Goal: Information Seeking & Learning: Learn about a topic

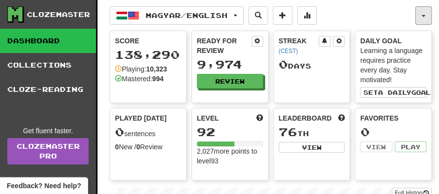
drag, startPoint x: 425, startPoint y: 14, endPoint x: 420, endPoint y: 59, distance: 45.6
click at [426, 15] on button "button" at bounding box center [423, 15] width 17 height 19
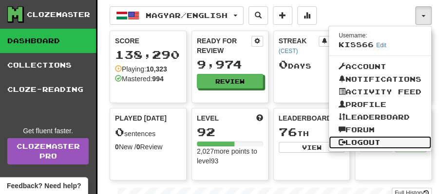
click at [363, 140] on link "Logout" at bounding box center [380, 142] width 102 height 13
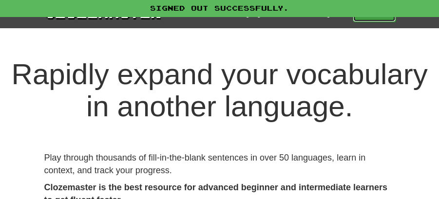
click at [371, 17] on link "Play" at bounding box center [374, 13] width 43 height 17
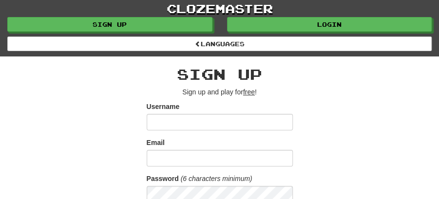
type input "******"
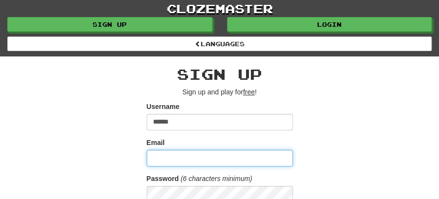
drag, startPoint x: 184, startPoint y: 158, endPoint x: 194, endPoint y: 151, distance: 12.5
click at [184, 158] on input "Email" at bounding box center [220, 158] width 146 height 17
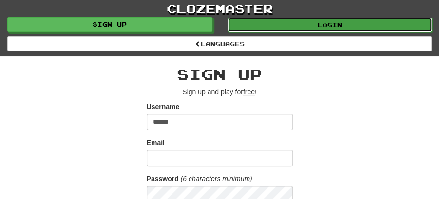
click at [304, 23] on link "Login" at bounding box center [329, 25] width 205 height 15
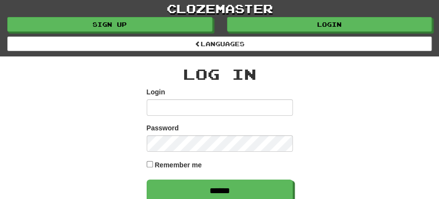
type input "******"
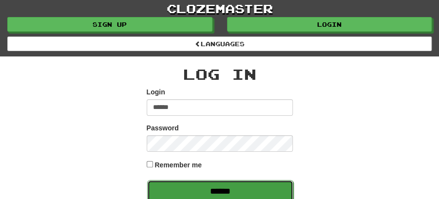
click at [211, 181] on input "******" at bounding box center [220, 191] width 146 height 22
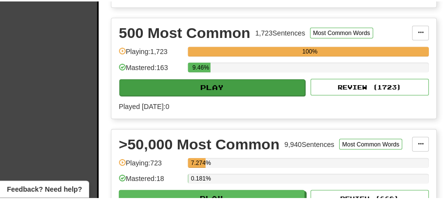
scroll to position [747, 0]
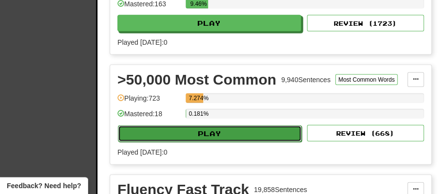
click at [225, 129] on button "Play" at bounding box center [210, 134] width 184 height 17
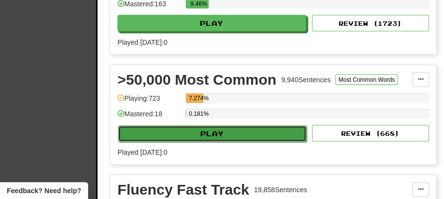
select select "**"
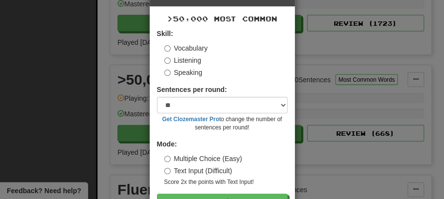
scroll to position [66, 0]
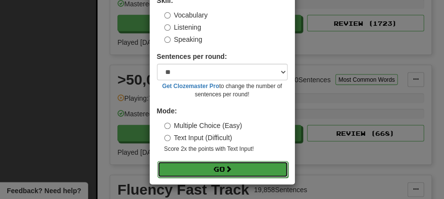
click at [219, 172] on button "Go" at bounding box center [222, 169] width 131 height 17
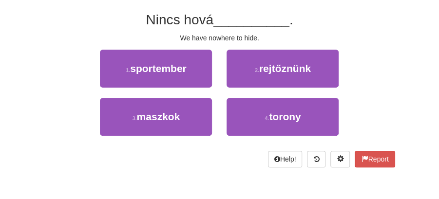
scroll to position [97, 0]
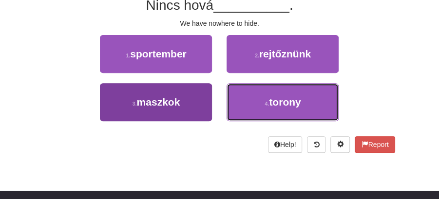
drag, startPoint x: 284, startPoint y: 107, endPoint x: 187, endPoint y: 120, distance: 97.8
click at [198, 145] on div "/ Score: 0 0 % Mastered [PERSON_NAME] __________ . We have nowhere to hide. 1 .…" at bounding box center [219, 56] width 351 height 193
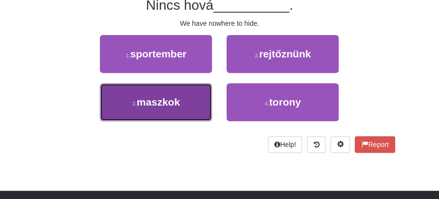
drag, startPoint x: 176, startPoint y: 101, endPoint x: 187, endPoint y: 96, distance: 11.5
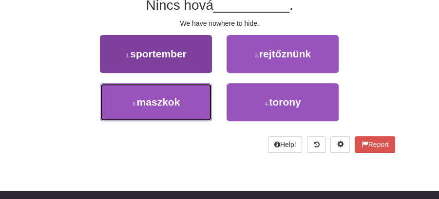
click at [176, 100] on span "maszkok" at bounding box center [158, 101] width 43 height 11
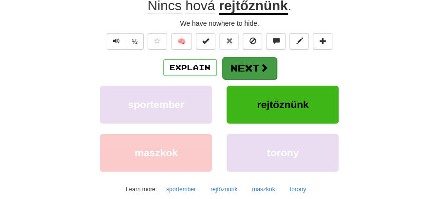
drag, startPoint x: 224, startPoint y: 77, endPoint x: 238, endPoint y: 66, distance: 17.7
click at [238, 66] on div "Explain Next sportember rejtőznünk maszkok torony Learn more: sportember rejtőz…" at bounding box center [219, 127] width 351 height 140
click at [242, 64] on button "Next" at bounding box center [249, 68] width 55 height 22
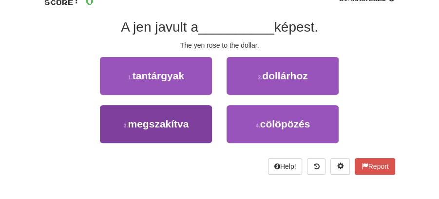
scroll to position [65, 0]
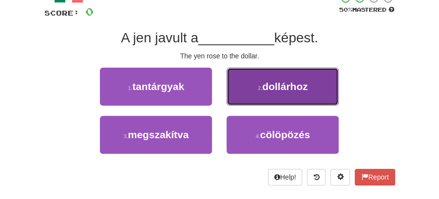
drag, startPoint x: 276, startPoint y: 85, endPoint x: 267, endPoint y: 89, distance: 9.8
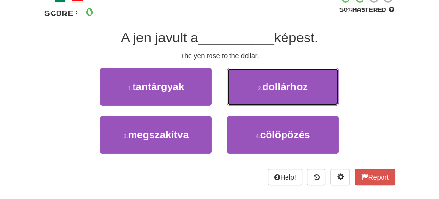
click at [274, 86] on span "dollárhoz" at bounding box center [284, 86] width 45 height 11
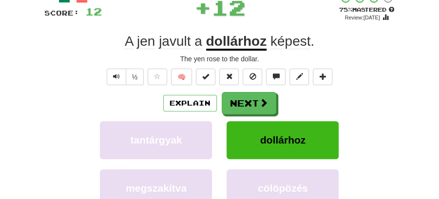
click at [251, 101] on button "Next" at bounding box center [249, 103] width 55 height 22
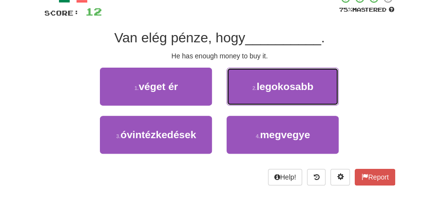
drag, startPoint x: 295, startPoint y: 88, endPoint x: 288, endPoint y: 91, distance: 7.4
click at [293, 89] on span "legokosabb" at bounding box center [284, 86] width 57 height 11
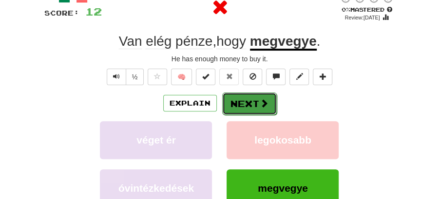
click at [255, 104] on button "Next" at bounding box center [249, 104] width 55 height 22
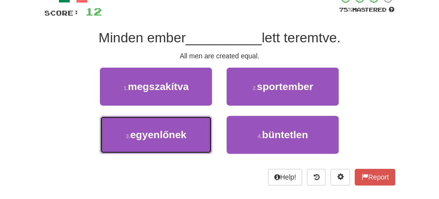
drag, startPoint x: 185, startPoint y: 133, endPoint x: 233, endPoint y: 117, distance: 51.0
click at [192, 132] on button "3 . egyenlőnek" at bounding box center [156, 135] width 112 height 38
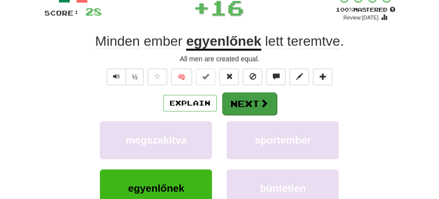
click at [256, 97] on button "Next" at bounding box center [249, 104] width 55 height 22
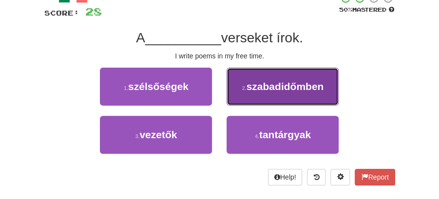
click at [266, 84] on span "szabadidőmben" at bounding box center [284, 86] width 77 height 11
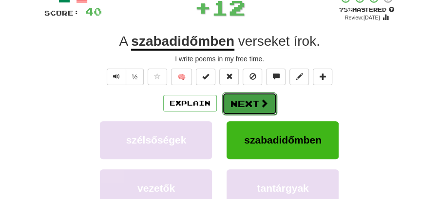
click at [236, 93] on button "Next" at bounding box center [249, 104] width 55 height 22
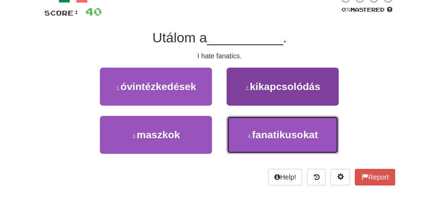
click at [244, 145] on button "4 . fanatikusokat" at bounding box center [283, 135] width 112 height 38
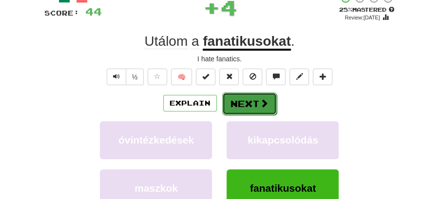
click at [243, 98] on button "Next" at bounding box center [249, 104] width 55 height 22
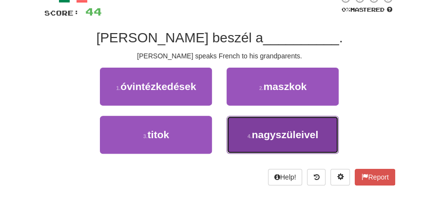
click at [259, 137] on span "nagyszüleivel" at bounding box center [285, 134] width 67 height 11
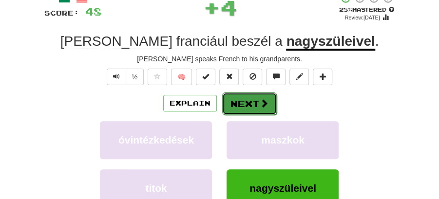
click at [254, 106] on button "Next" at bounding box center [249, 104] width 55 height 22
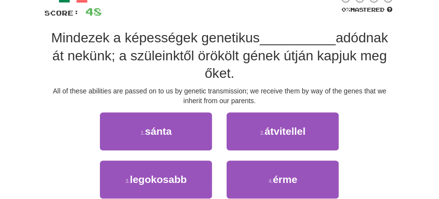
scroll to position [97, 0]
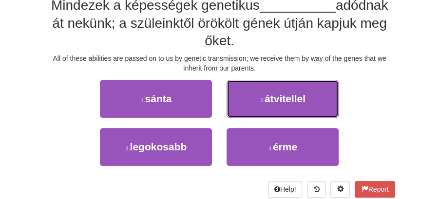
click at [289, 99] on span "átvitellel" at bounding box center [285, 98] width 41 height 11
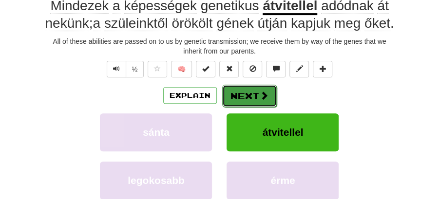
click at [257, 107] on button "Next" at bounding box center [249, 96] width 55 height 22
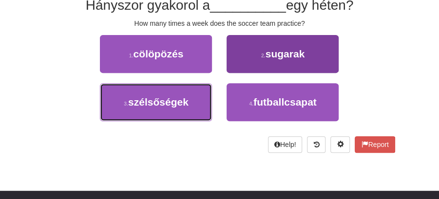
drag, startPoint x: 191, startPoint y: 103, endPoint x: 256, endPoint y: 51, distance: 83.5
click at [255, 51] on div "1 . cölöpözés 2 . sugarak 3 . szélsőségek 4 . futballcsapat" at bounding box center [219, 83] width 365 height 96
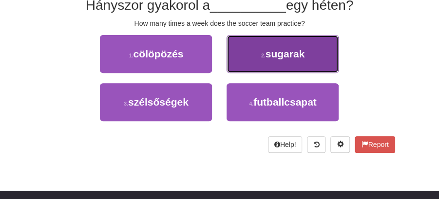
click at [256, 51] on button "2 . sugarak" at bounding box center [283, 54] width 112 height 38
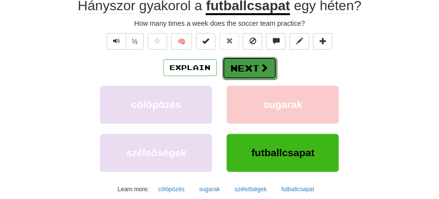
click at [248, 64] on button "Next" at bounding box center [249, 68] width 55 height 22
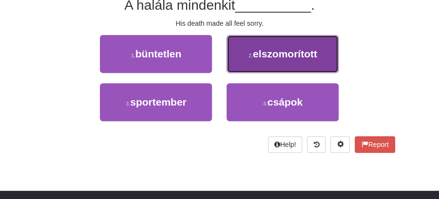
click at [262, 64] on button "2 . elszomorított" at bounding box center [283, 54] width 112 height 38
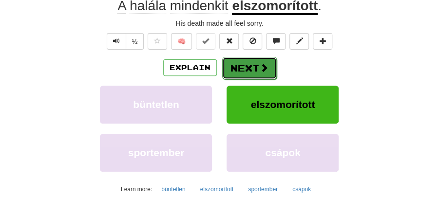
click at [247, 70] on button "Next" at bounding box center [249, 68] width 55 height 22
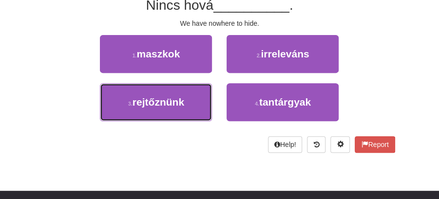
drag, startPoint x: 189, startPoint y: 107, endPoint x: 248, endPoint y: 79, distance: 65.6
click at [208, 97] on button "3 . rejtőznünk" at bounding box center [156, 102] width 112 height 38
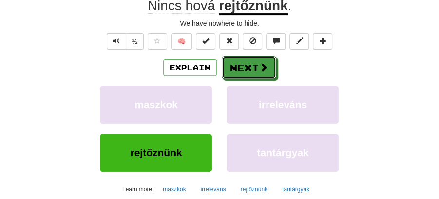
click at [267, 68] on button "Next" at bounding box center [249, 68] width 55 height 22
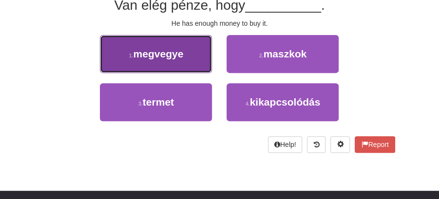
click at [187, 53] on button "1 . megvegye" at bounding box center [156, 54] width 112 height 38
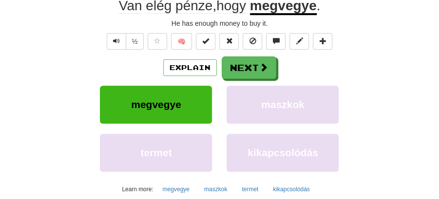
click at [253, 70] on button "Next" at bounding box center [249, 68] width 55 height 22
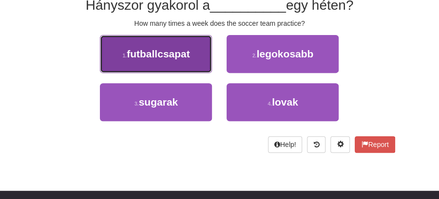
drag, startPoint x: 181, startPoint y: 57, endPoint x: 189, endPoint y: 58, distance: 7.9
click at [189, 58] on span "futballcsapat" at bounding box center [158, 53] width 63 height 11
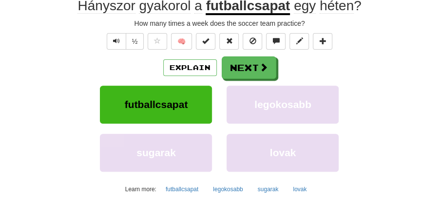
click at [253, 73] on button "Next" at bounding box center [249, 68] width 55 height 22
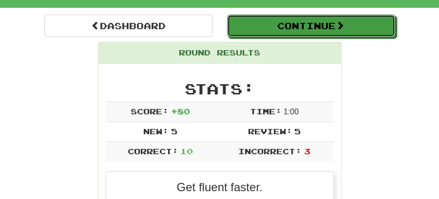
click at [270, 31] on button "Continue" at bounding box center [311, 26] width 168 height 22
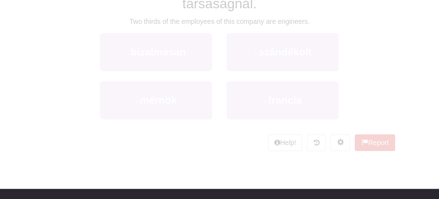
scroll to position [78, 0]
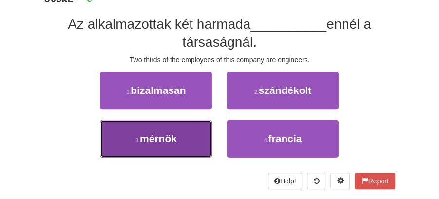
drag, startPoint x: 198, startPoint y: 133, endPoint x: 251, endPoint y: 91, distance: 68.6
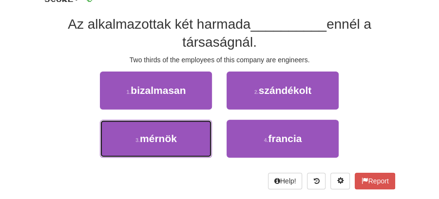
click at [199, 133] on button "3 . mérnök" at bounding box center [156, 139] width 112 height 38
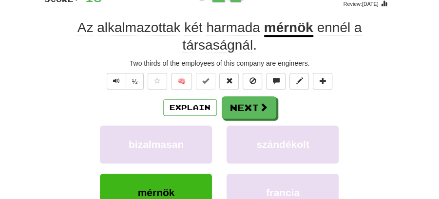
click at [253, 89] on div "/ Score: 16 + 16 100 % Mastered Review: 2026-02-11 Az alkalmazottak két harmada…" at bounding box center [219, 126] width 351 height 295
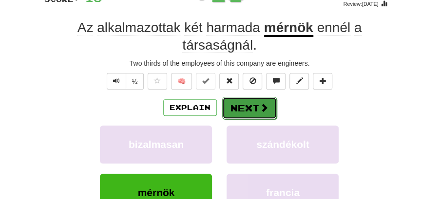
click at [236, 100] on button "Next" at bounding box center [249, 108] width 55 height 22
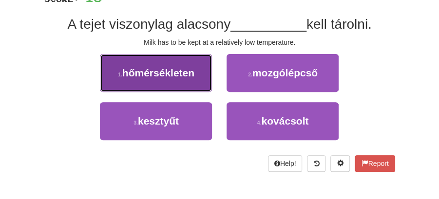
click at [208, 79] on button "1 . hőmérsékleten" at bounding box center [156, 73] width 112 height 38
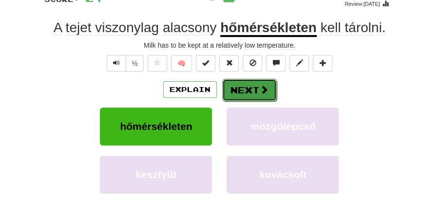
click at [222, 81] on button "Next" at bounding box center [249, 90] width 55 height 22
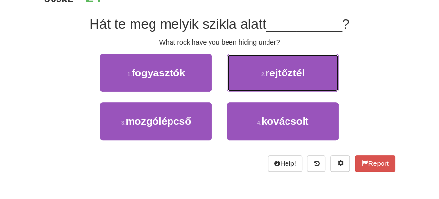
drag, startPoint x: 286, startPoint y: 81, endPoint x: 229, endPoint y: 103, distance: 61.7
click at [285, 82] on button "2 . rejtőztél" at bounding box center [283, 73] width 112 height 38
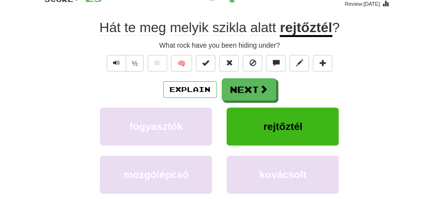
click at [229, 103] on div "Explain Next fogyasztók rejtőztél mozgólépcső kovácsolt Learn more: fogyasztók …" at bounding box center [219, 148] width 351 height 140
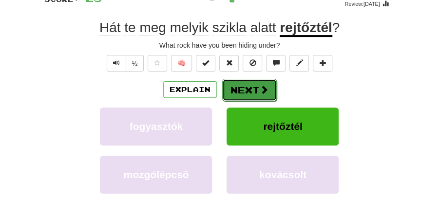
click at [241, 83] on button "Next" at bounding box center [249, 90] width 55 height 22
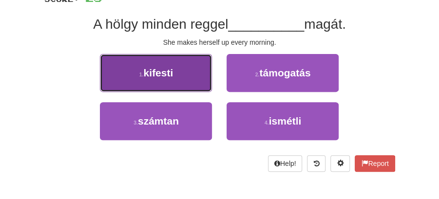
click at [191, 77] on button "1 . kifesti" at bounding box center [156, 73] width 112 height 38
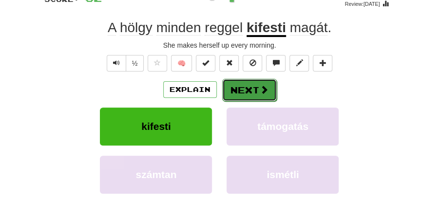
click at [264, 86] on span at bounding box center [264, 89] width 9 height 9
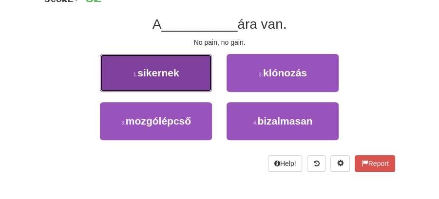
drag, startPoint x: 174, startPoint y: 76, endPoint x: 184, endPoint y: 77, distance: 9.8
click at [184, 77] on button "1 . sikernek" at bounding box center [156, 73] width 112 height 38
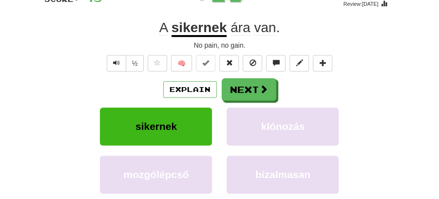
click at [240, 86] on button "Next" at bounding box center [249, 89] width 55 height 22
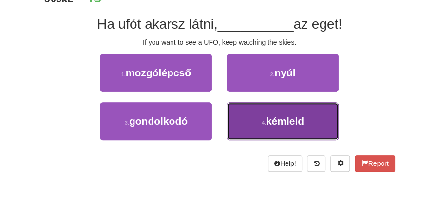
drag, startPoint x: 280, startPoint y: 124, endPoint x: 271, endPoint y: 106, distance: 20.0
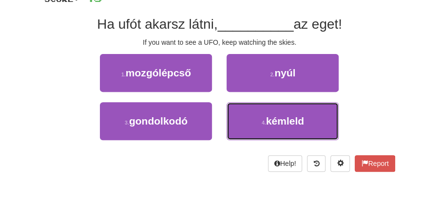
click at [281, 122] on span "kémleld" at bounding box center [285, 120] width 38 height 11
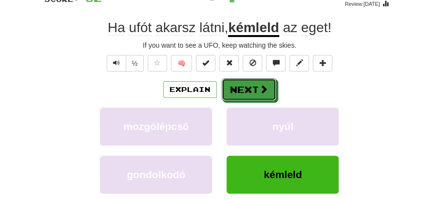
click at [253, 89] on button "Next" at bounding box center [249, 89] width 55 height 22
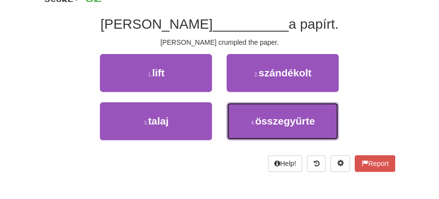
drag, startPoint x: 281, startPoint y: 113, endPoint x: 282, endPoint y: 105, distance: 8.4
click at [282, 112] on button "4 . összegyűrte" at bounding box center [283, 121] width 112 height 38
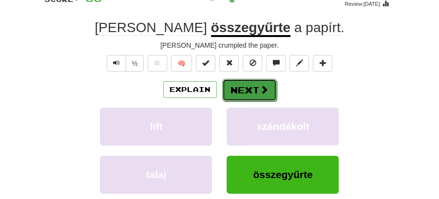
click at [263, 93] on span at bounding box center [264, 89] width 9 height 9
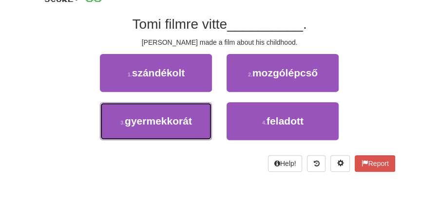
drag, startPoint x: 172, startPoint y: 117, endPoint x: 201, endPoint y: 101, distance: 32.5
click at [173, 116] on span "gyermekkorát" at bounding box center [158, 120] width 67 height 11
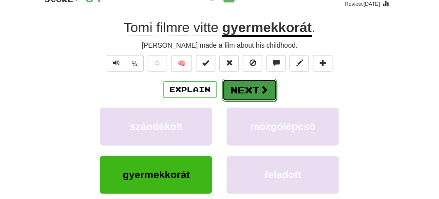
click at [226, 87] on button "Next" at bounding box center [249, 90] width 55 height 22
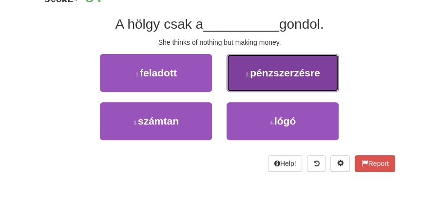
click at [266, 77] on span "pénzszerzésre" at bounding box center [285, 72] width 70 height 11
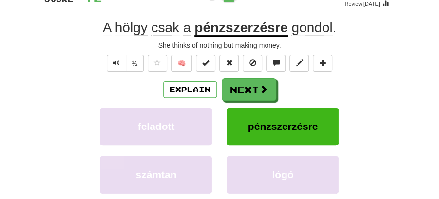
click at [259, 83] on button "Next" at bounding box center [249, 89] width 55 height 22
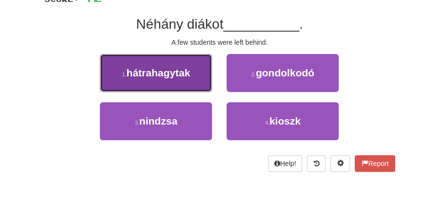
drag, startPoint x: 188, startPoint y: 81, endPoint x: 194, endPoint y: 82, distance: 6.4
click at [194, 82] on button "1 . hátrahagytak" at bounding box center [156, 73] width 112 height 38
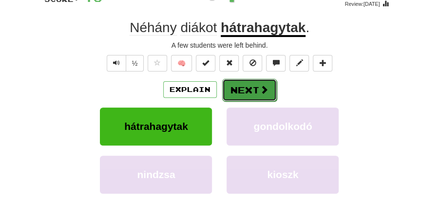
click at [246, 89] on button "Next" at bounding box center [249, 90] width 55 height 22
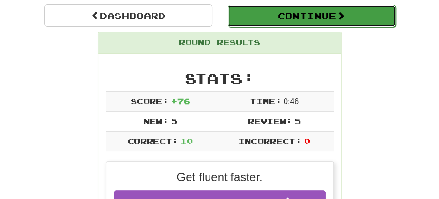
click at [286, 19] on button "Continue" at bounding box center [311, 16] width 168 height 22
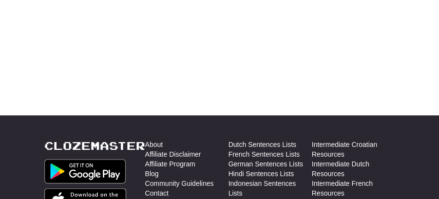
scroll to position [89, 0]
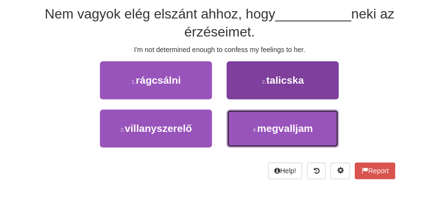
drag, startPoint x: 292, startPoint y: 128, endPoint x: 280, endPoint y: 113, distance: 19.1
click at [291, 125] on span "megvalljam" at bounding box center [285, 128] width 56 height 11
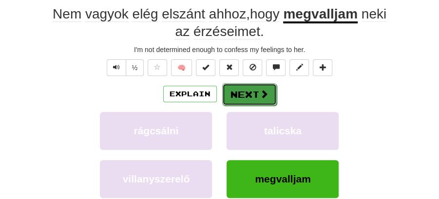
click at [262, 92] on span at bounding box center [264, 94] width 9 height 9
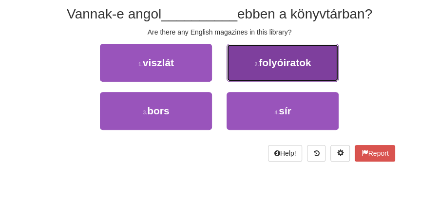
click at [284, 70] on button "2 . folyóiratok" at bounding box center [283, 63] width 112 height 38
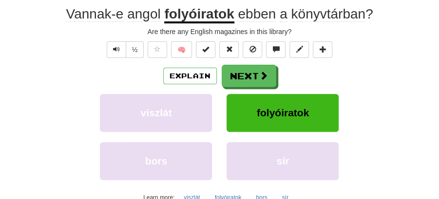
click at [262, 76] on span at bounding box center [263, 75] width 9 height 9
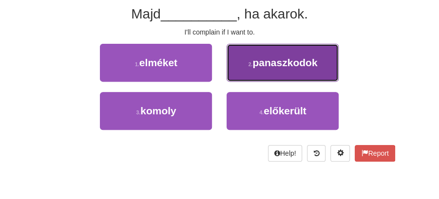
click at [274, 68] on button "2 . panaszkodok" at bounding box center [283, 63] width 112 height 38
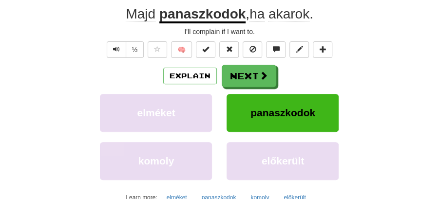
click at [256, 76] on button "Next" at bounding box center [249, 76] width 55 height 22
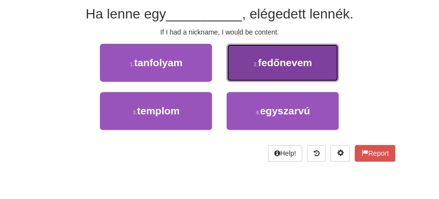
click at [276, 66] on span "fedőnevem" at bounding box center [285, 62] width 54 height 11
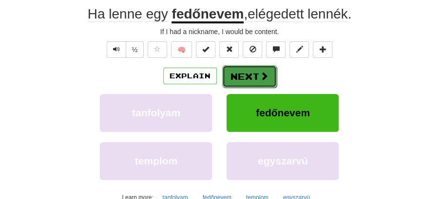
click at [254, 76] on button "Next" at bounding box center [249, 76] width 55 height 22
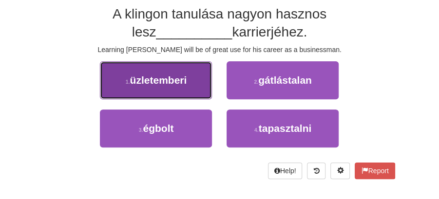
drag, startPoint x: 177, startPoint y: 80, endPoint x: 187, endPoint y: 83, distance: 10.6
click at [187, 83] on span "üzletemberi" at bounding box center [158, 80] width 57 height 11
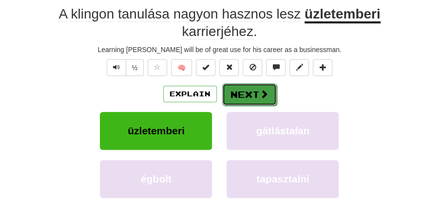
click at [236, 91] on button "Next" at bounding box center [249, 94] width 55 height 22
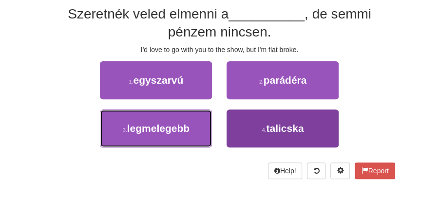
drag, startPoint x: 187, startPoint y: 129, endPoint x: 265, endPoint y: 137, distance: 79.3
click at [265, 138] on div "3 . legmelegebb 4 . talicska" at bounding box center [220, 134] width 380 height 48
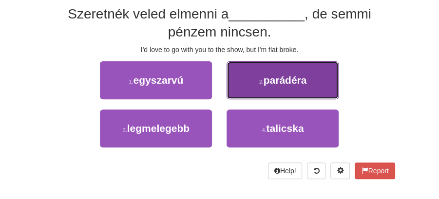
click at [253, 88] on button "2 . parádéra" at bounding box center [283, 80] width 112 height 38
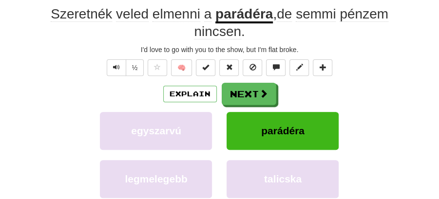
click at [237, 79] on div "/ Score: 36 + 8 50 % Mastered Review: 2025-08-25 Szeretnék veled elmenni a pará…" at bounding box center [219, 112] width 351 height 295
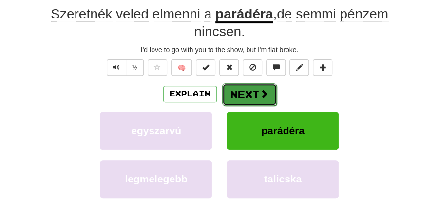
click at [245, 90] on button "Next" at bounding box center [249, 94] width 55 height 22
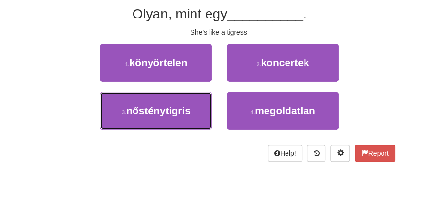
drag, startPoint x: 174, startPoint y: 106, endPoint x: 219, endPoint y: 90, distance: 47.4
click at [179, 105] on span "nősténytigris" at bounding box center [158, 110] width 64 height 11
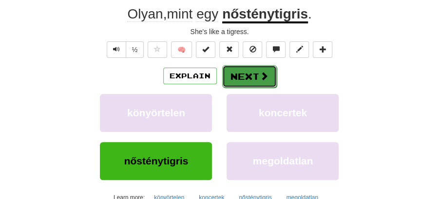
click at [246, 76] on button "Next" at bounding box center [249, 76] width 55 height 22
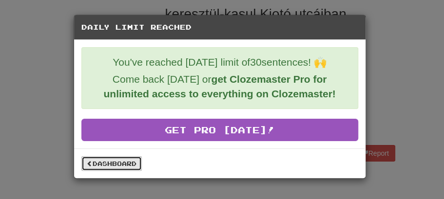
click at [112, 157] on link "Dashboard" at bounding box center [111, 163] width 60 height 15
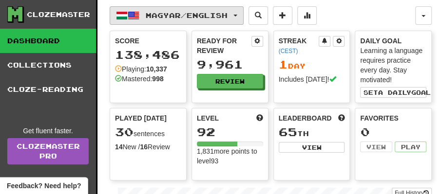
click at [244, 11] on button "Magyar / English" at bounding box center [177, 15] width 134 height 19
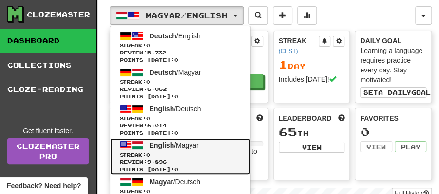
click at [163, 143] on span "English" at bounding box center [162, 146] width 25 height 8
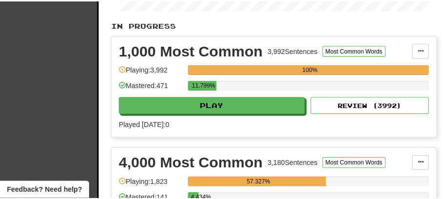
scroll to position [292, 0]
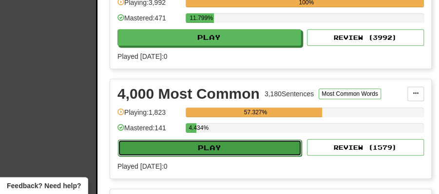
click at [219, 141] on button "Play" at bounding box center [210, 148] width 184 height 17
select select "**"
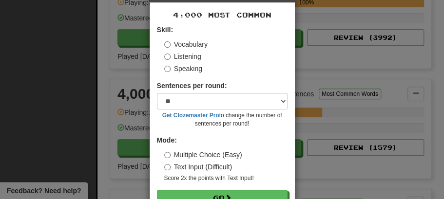
scroll to position [66, 0]
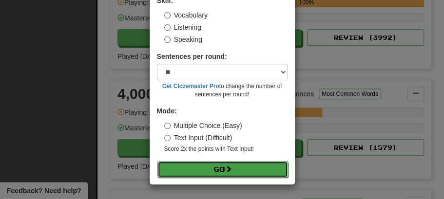
click at [214, 167] on button "Go" at bounding box center [222, 169] width 131 height 17
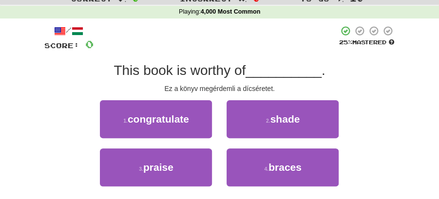
scroll to position [32, 0]
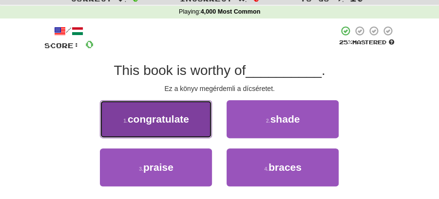
drag, startPoint x: 176, startPoint y: 117, endPoint x: 187, endPoint y: 118, distance: 10.3
click at [187, 118] on span "congratulate" at bounding box center [158, 118] width 61 height 11
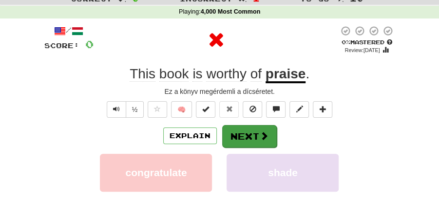
click at [261, 137] on span at bounding box center [264, 136] width 9 height 9
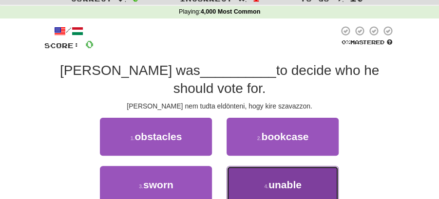
click at [286, 176] on button "4 . unable" at bounding box center [283, 185] width 112 height 38
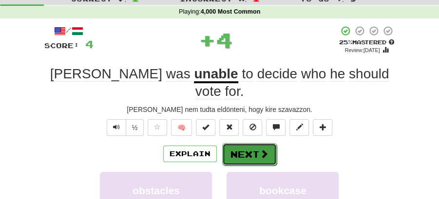
click at [252, 143] on button "Next" at bounding box center [249, 154] width 55 height 22
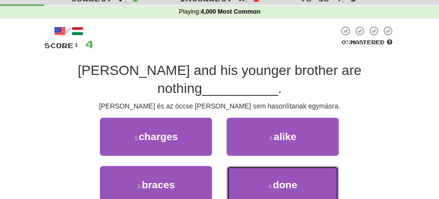
drag, startPoint x: 285, startPoint y: 165, endPoint x: 277, endPoint y: 151, distance: 16.2
click at [285, 179] on span "done" at bounding box center [285, 184] width 24 height 11
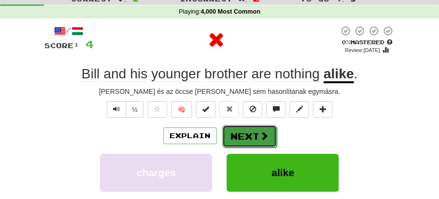
click at [250, 136] on button "Next" at bounding box center [249, 136] width 55 height 22
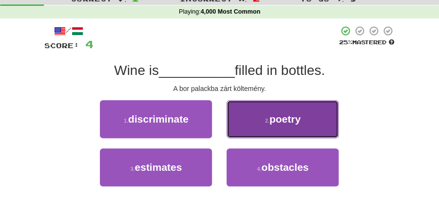
click at [275, 128] on button "2 . poetry" at bounding box center [283, 119] width 112 height 38
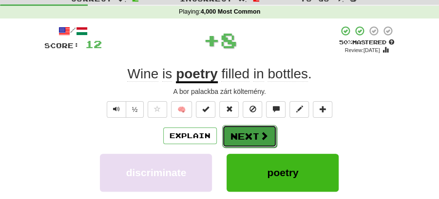
click at [256, 133] on button "Next" at bounding box center [249, 136] width 55 height 22
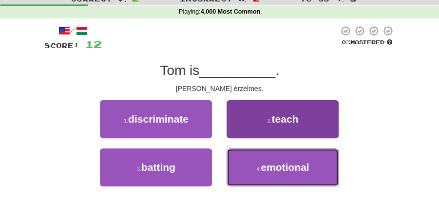
drag, startPoint x: 281, startPoint y: 164, endPoint x: 277, endPoint y: 157, distance: 7.4
click at [278, 160] on button "4 . emotional" at bounding box center [283, 168] width 112 height 38
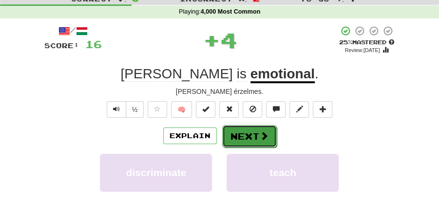
click at [257, 137] on button "Next" at bounding box center [249, 136] width 55 height 22
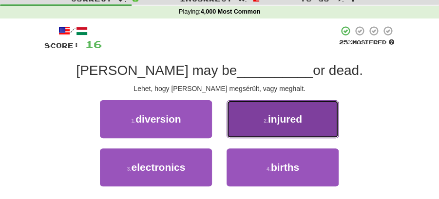
click at [275, 126] on button "2 . injured" at bounding box center [283, 119] width 112 height 38
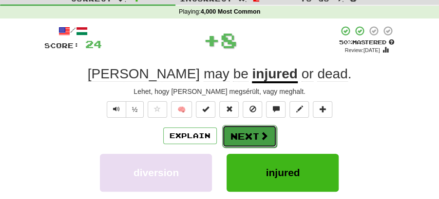
click at [253, 133] on button "Next" at bounding box center [249, 136] width 55 height 22
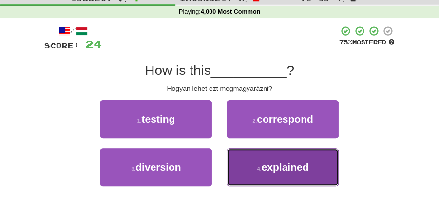
click at [277, 164] on span "explained" at bounding box center [284, 167] width 47 height 11
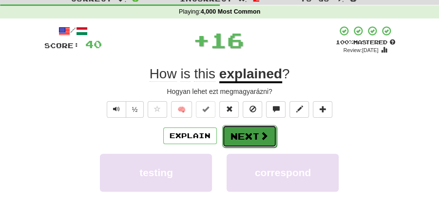
click at [256, 130] on button "Next" at bounding box center [249, 136] width 55 height 22
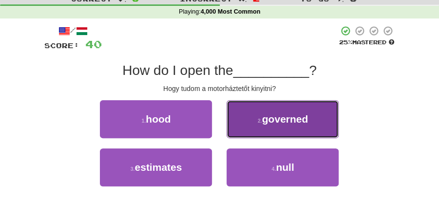
drag, startPoint x: 265, startPoint y: 117, endPoint x: 256, endPoint y: 123, distance: 11.2
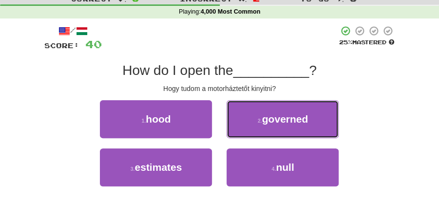
click at [265, 119] on span "governed" at bounding box center [285, 118] width 46 height 11
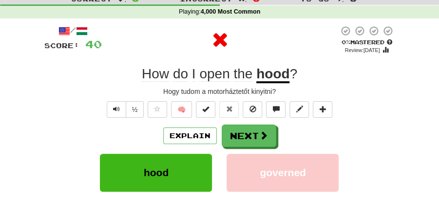
click at [256, 125] on button "Next" at bounding box center [249, 136] width 55 height 22
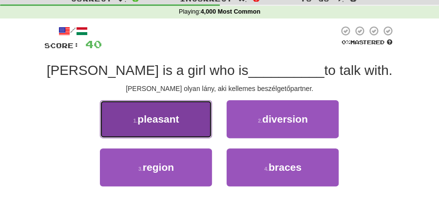
click at [201, 125] on button "1 . pleasant" at bounding box center [156, 119] width 112 height 38
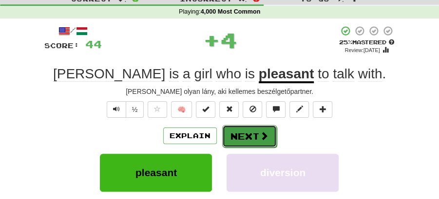
click at [240, 125] on button "Next" at bounding box center [249, 136] width 55 height 22
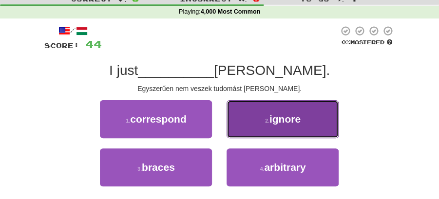
click at [274, 123] on span "ignore" at bounding box center [284, 118] width 31 height 11
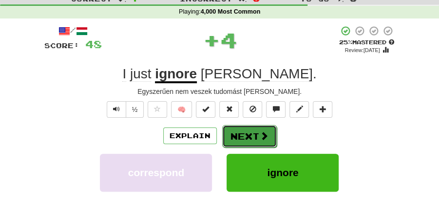
click at [252, 132] on button "Next" at bounding box center [249, 136] width 55 height 22
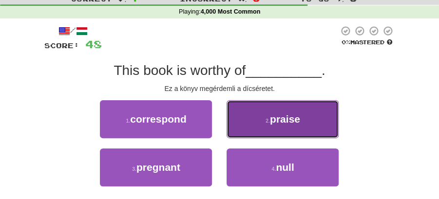
click at [270, 124] on span "praise" at bounding box center [285, 118] width 30 height 11
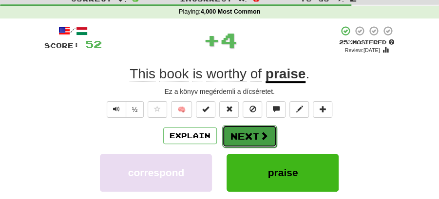
click at [250, 131] on button "Next" at bounding box center [249, 136] width 55 height 22
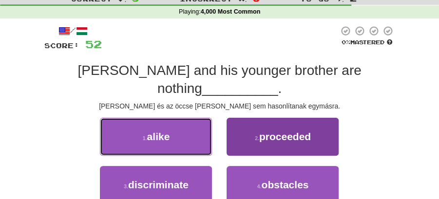
drag, startPoint x: 171, startPoint y: 125, endPoint x: 271, endPoint y: 135, distance: 100.4
click at [228, 132] on div "1 . alike 2 . proceeded" at bounding box center [220, 142] width 380 height 48
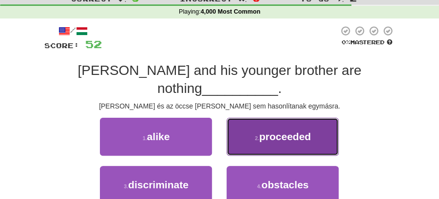
click at [271, 135] on button "2 . proceeded" at bounding box center [283, 137] width 112 height 38
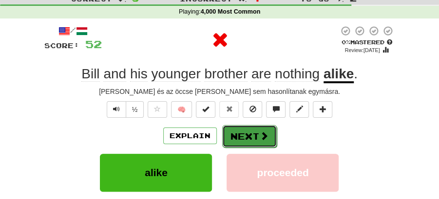
drag, startPoint x: 271, startPoint y: 135, endPoint x: 268, endPoint y: 140, distance: 5.9
click at [268, 140] on button "Next" at bounding box center [249, 136] width 55 height 22
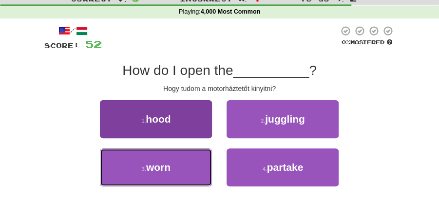
drag, startPoint x: 180, startPoint y: 163, endPoint x: 190, endPoint y: 158, distance: 11.1
click at [185, 161] on button "3 . worn" at bounding box center [156, 168] width 112 height 38
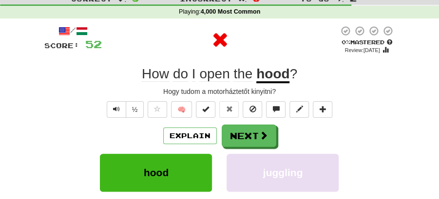
click at [250, 124] on div "/ Score: 52 0 % Mastered Review: 2025-08-15 How do I open the hood ? Hogy tudom…" at bounding box center [219, 163] width 351 height 277
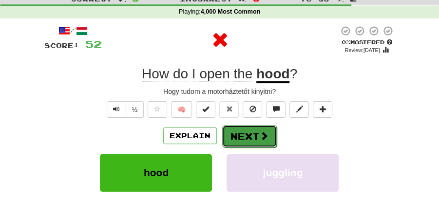
click at [239, 130] on button "Next" at bounding box center [249, 136] width 55 height 22
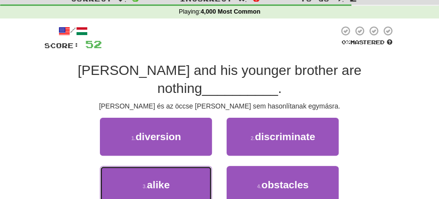
drag, startPoint x: 183, startPoint y: 164, endPoint x: 224, endPoint y: 146, distance: 44.5
click at [183, 166] on button "3 . alike" at bounding box center [156, 185] width 112 height 38
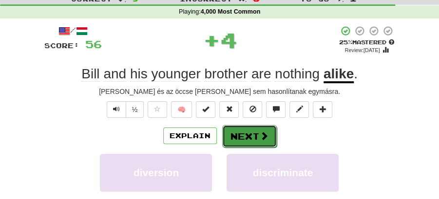
click at [246, 126] on button "Next" at bounding box center [249, 136] width 55 height 22
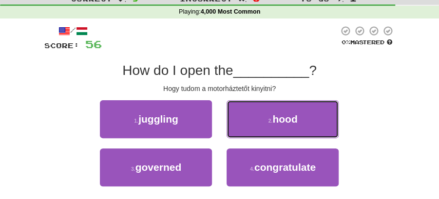
drag, startPoint x: 242, startPoint y: 132, endPoint x: 0, endPoint y: 134, distance: 241.6
click at [0, 140] on div "Correct : 9 Incorrect : 5 To go : 1 Playing : 4,000 Most Common / Score: 56 0 %…" at bounding box center [219, 112] width 439 height 239
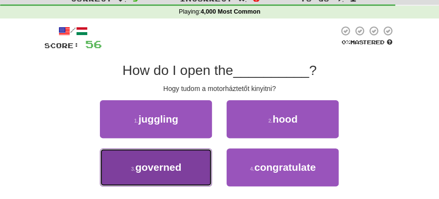
drag, startPoint x: 190, startPoint y: 169, endPoint x: 200, endPoint y: 159, distance: 13.8
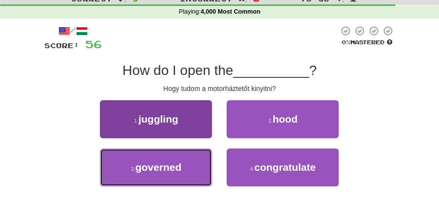
click at [191, 168] on button "3 . governed" at bounding box center [156, 168] width 112 height 38
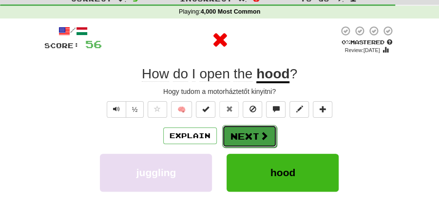
click at [248, 135] on button "Next" at bounding box center [249, 136] width 55 height 22
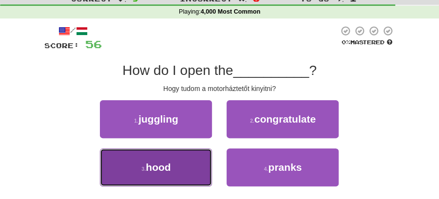
drag, startPoint x: 180, startPoint y: 160, endPoint x: 228, endPoint y: 122, distance: 61.0
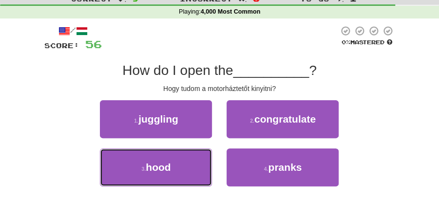
click at [180, 160] on button "3 . hood" at bounding box center [156, 168] width 112 height 38
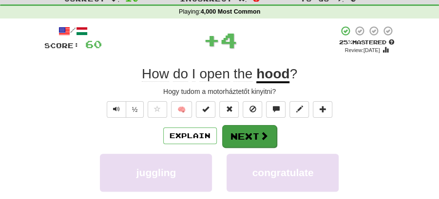
drag, startPoint x: 228, startPoint y: 122, endPoint x: 230, endPoint y: 129, distance: 6.6
click at [229, 124] on div "/ Score: 60 + 4 25 % Mastered Review: 2025-08-16 How do I open the hood ? Hogy …" at bounding box center [219, 163] width 351 height 277
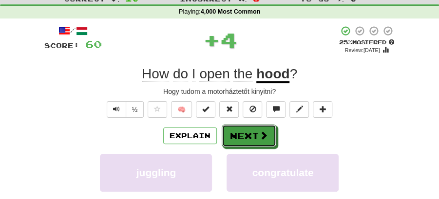
click at [235, 133] on button "Next" at bounding box center [249, 136] width 55 height 22
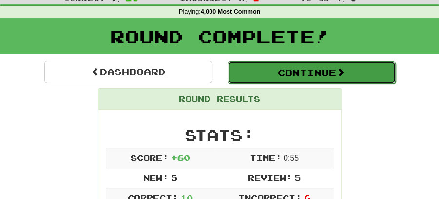
click at [315, 76] on button "Continue" at bounding box center [311, 72] width 168 height 22
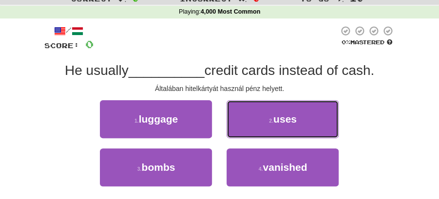
click at [296, 120] on span "uses" at bounding box center [284, 118] width 23 height 11
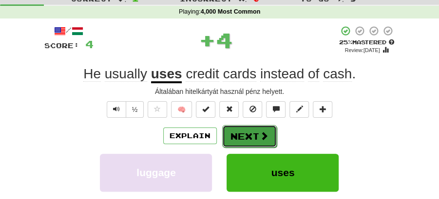
drag, startPoint x: 233, startPoint y: 124, endPoint x: 236, endPoint y: 129, distance: 5.3
click at [236, 129] on button "Next" at bounding box center [249, 136] width 55 height 22
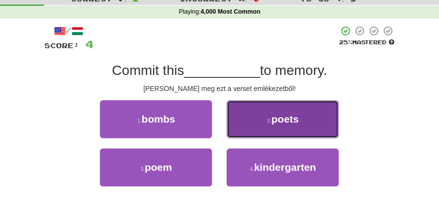
click at [266, 115] on button "2 . poets" at bounding box center [283, 119] width 112 height 38
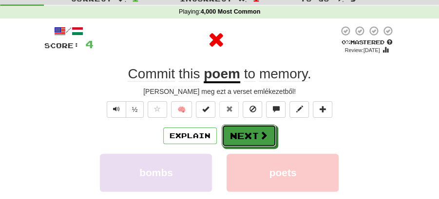
click at [255, 126] on button "Next" at bounding box center [249, 136] width 55 height 22
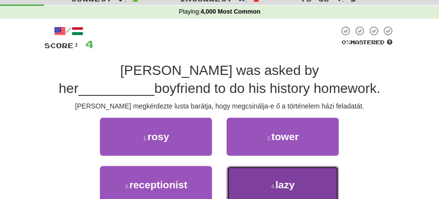
click at [285, 183] on span "lazy" at bounding box center [284, 184] width 19 height 11
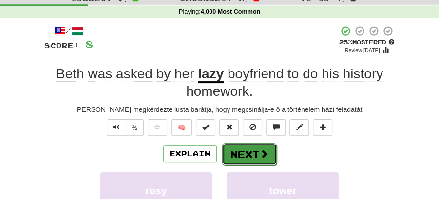
click at [244, 149] on button "Next" at bounding box center [249, 154] width 55 height 22
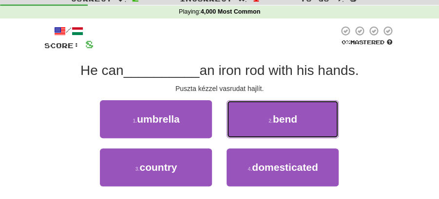
drag, startPoint x: 284, startPoint y: 115, endPoint x: 277, endPoint y: 119, distance: 7.4
click at [281, 118] on span "bend" at bounding box center [285, 118] width 24 height 11
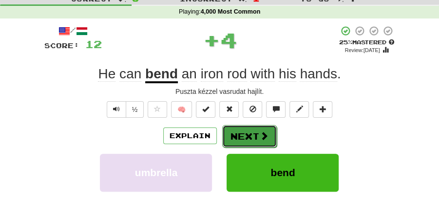
click at [256, 133] on button "Next" at bounding box center [249, 136] width 55 height 22
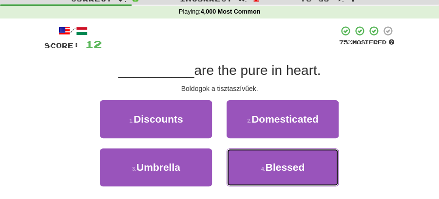
drag, startPoint x: 282, startPoint y: 170, endPoint x: 261, endPoint y: 151, distance: 27.6
click at [282, 170] on span "Blessed" at bounding box center [284, 167] width 39 height 11
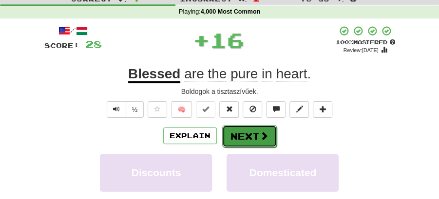
click at [260, 141] on button "Next" at bounding box center [249, 136] width 55 height 22
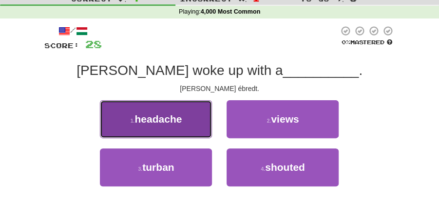
drag, startPoint x: 191, startPoint y: 118, endPoint x: 198, endPoint y: 123, distance: 8.8
click at [198, 123] on button "1 . headache" at bounding box center [156, 119] width 112 height 38
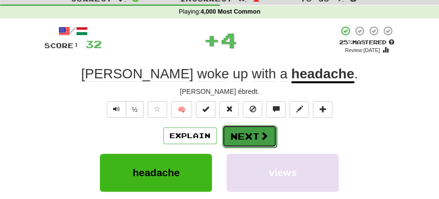
click at [251, 130] on button "Next" at bounding box center [249, 136] width 55 height 22
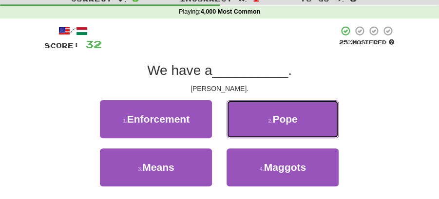
drag, startPoint x: 284, startPoint y: 114, endPoint x: 255, endPoint y: 123, distance: 31.0
click at [282, 116] on span "Pope" at bounding box center [284, 118] width 25 height 11
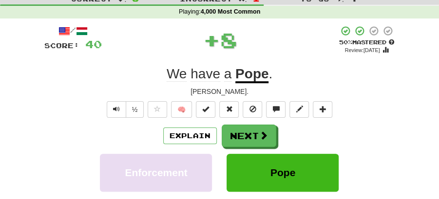
click at [248, 126] on button "Next" at bounding box center [249, 136] width 55 height 22
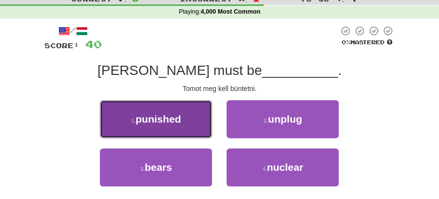
drag, startPoint x: 168, startPoint y: 131, endPoint x: 188, endPoint y: 131, distance: 19.5
click at [188, 131] on button "1 . punished" at bounding box center [156, 119] width 112 height 38
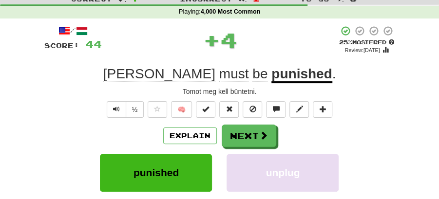
click at [246, 132] on button "Next" at bounding box center [249, 136] width 55 height 22
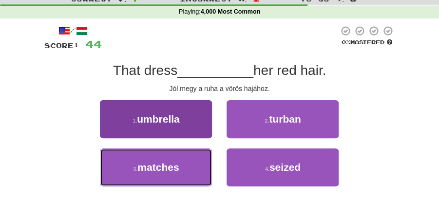
click at [184, 167] on button "3 . matches" at bounding box center [156, 168] width 112 height 38
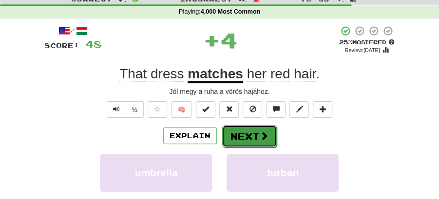
click at [253, 133] on button "Next" at bounding box center [249, 136] width 55 height 22
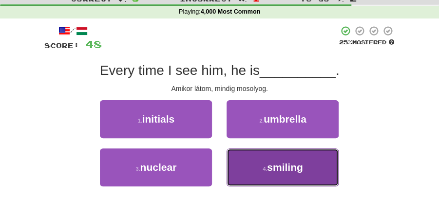
drag, startPoint x: 273, startPoint y: 170, endPoint x: 261, endPoint y: 148, distance: 25.1
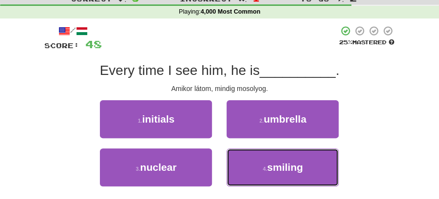
click at [274, 170] on span "smiling" at bounding box center [285, 167] width 36 height 11
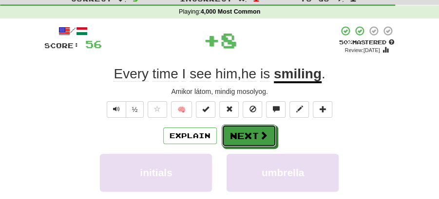
click at [254, 134] on button "Next" at bounding box center [249, 136] width 55 height 22
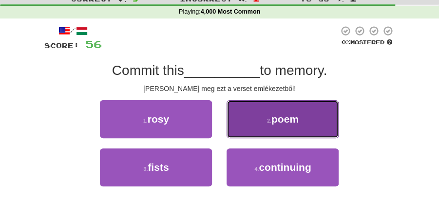
drag, startPoint x: 289, startPoint y: 117, endPoint x: 290, endPoint y: 123, distance: 5.9
click at [290, 123] on span "poem" at bounding box center [284, 118] width 27 height 11
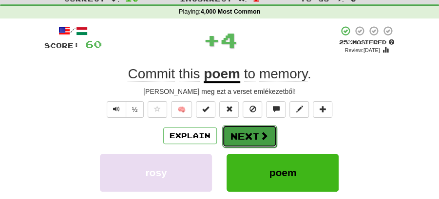
click at [265, 126] on button "Next" at bounding box center [249, 136] width 55 height 22
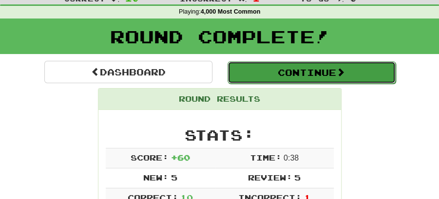
click at [257, 73] on button "Continue" at bounding box center [311, 72] width 168 height 22
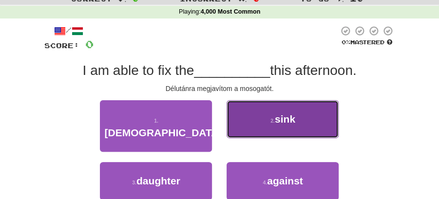
click at [272, 125] on button "2 . sink" at bounding box center [283, 119] width 112 height 38
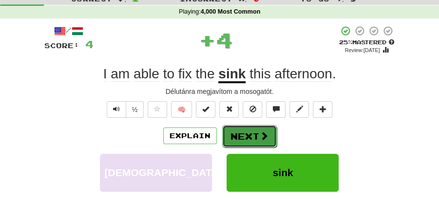
click at [249, 132] on button "Next" at bounding box center [249, 136] width 55 height 22
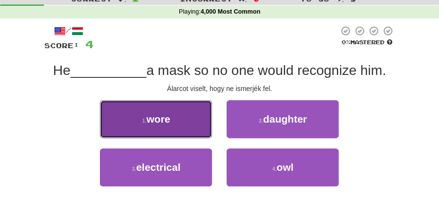
click at [186, 128] on button "1 . wore" at bounding box center [156, 119] width 112 height 38
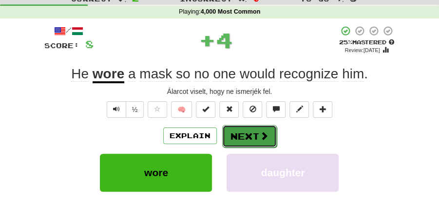
click at [242, 135] on button "Next" at bounding box center [249, 136] width 55 height 22
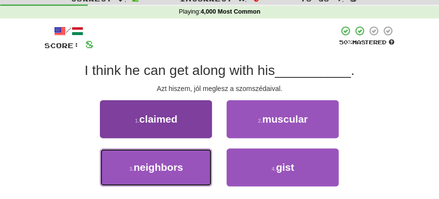
drag, startPoint x: 196, startPoint y: 169, endPoint x: 207, endPoint y: 162, distance: 12.7
click at [199, 166] on button "3 . neighbors" at bounding box center [156, 168] width 112 height 38
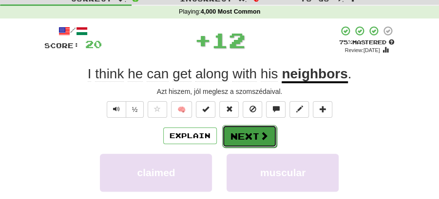
click at [245, 141] on button "Next" at bounding box center [249, 136] width 55 height 22
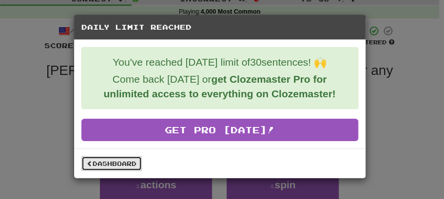
click at [123, 162] on link "Dashboard" at bounding box center [111, 163] width 60 height 15
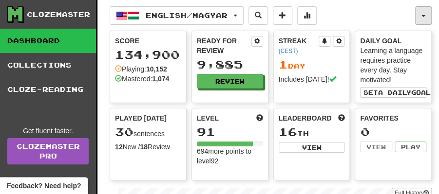
click at [418, 16] on button "button" at bounding box center [423, 15] width 17 height 19
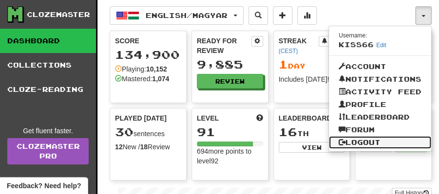
click at [364, 140] on link "Logout" at bounding box center [380, 142] width 102 height 13
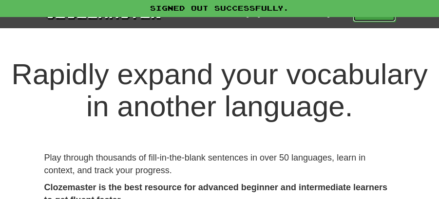
click at [378, 19] on link "Play" at bounding box center [374, 13] width 43 height 17
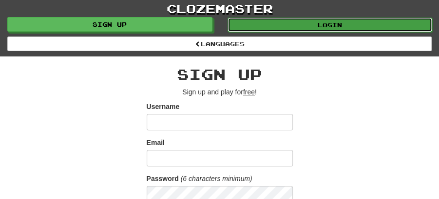
click at [309, 21] on link "Login" at bounding box center [329, 25] width 205 height 15
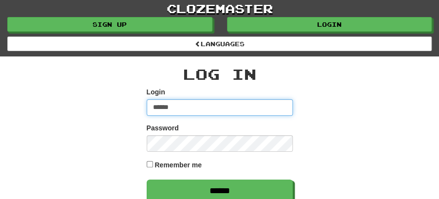
type input "********"
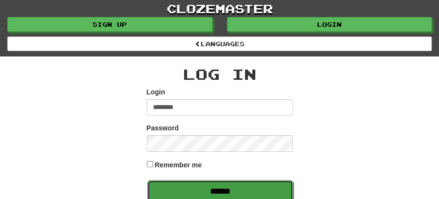
click at [222, 194] on input "******" at bounding box center [220, 191] width 146 height 22
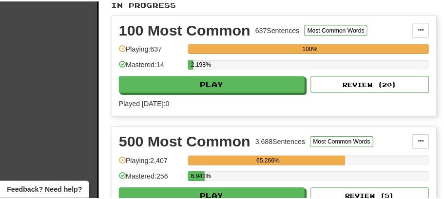
scroll to position [292, 0]
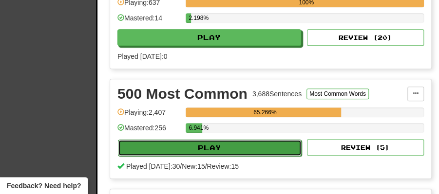
click at [216, 145] on button "Play" at bounding box center [210, 148] width 184 height 17
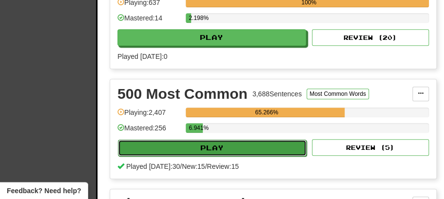
select select "**"
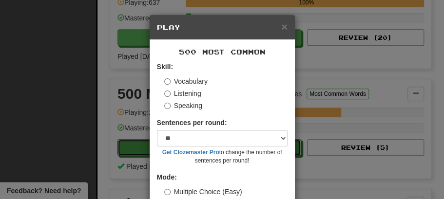
scroll to position [66, 0]
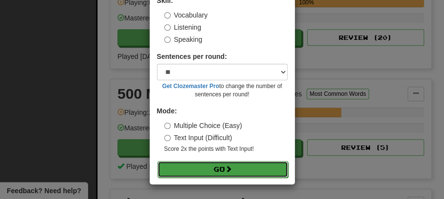
click at [216, 165] on button "Go" at bounding box center [222, 169] width 131 height 17
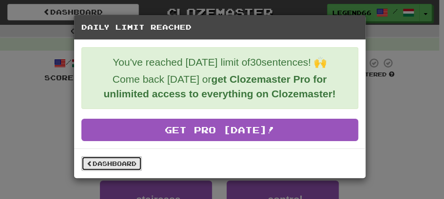
click at [119, 162] on link "Dashboard" at bounding box center [111, 163] width 60 height 15
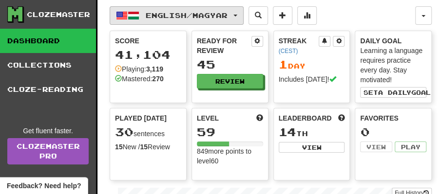
click at [237, 16] on span "button" at bounding box center [235, 16] width 4 height 2
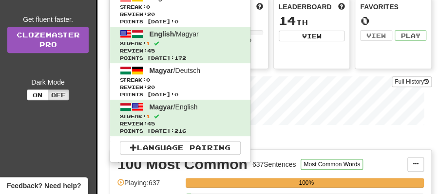
scroll to position [32, 0]
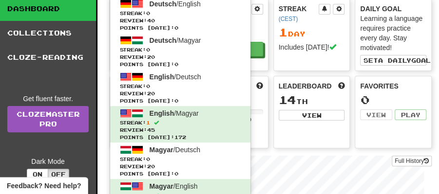
click at [416, 6] on div "Daily Goal" at bounding box center [393, 9] width 66 height 10
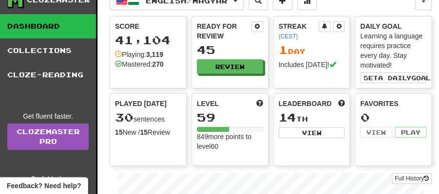
scroll to position [0, 0]
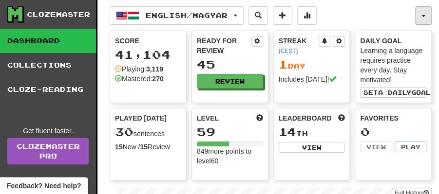
click at [422, 15] on span "button" at bounding box center [423, 16] width 4 height 2
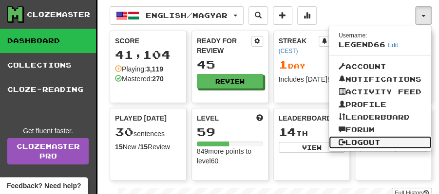
click at [360, 140] on link "Logout" at bounding box center [380, 142] width 102 height 13
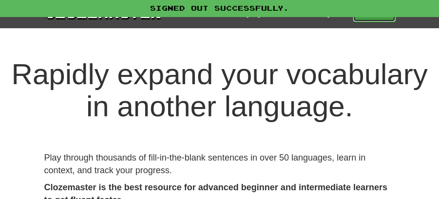
click at [376, 18] on link "Play" at bounding box center [374, 13] width 43 height 17
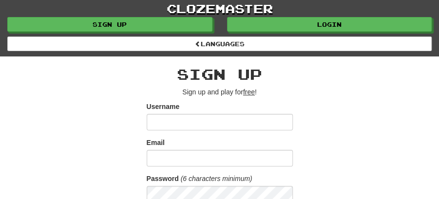
type input "******"
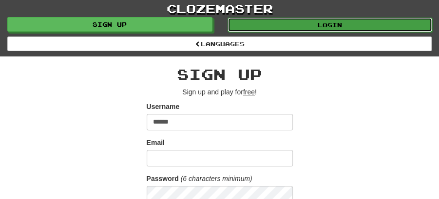
click at [322, 24] on link "Login" at bounding box center [329, 25] width 205 height 15
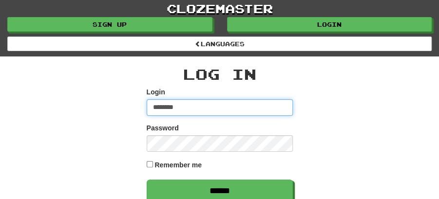
type input "******"
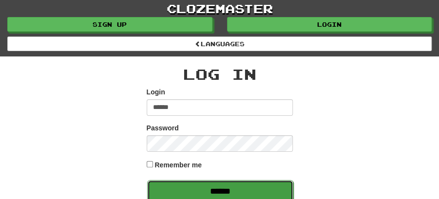
click at [230, 195] on input "******" at bounding box center [220, 191] width 146 height 22
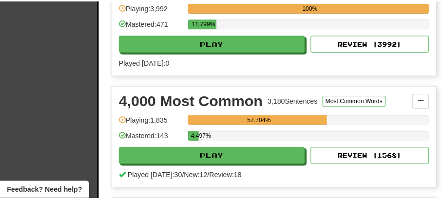
scroll to position [357, 0]
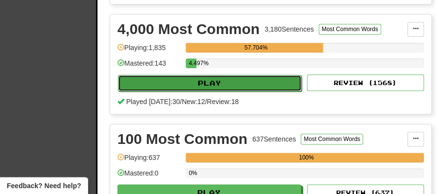
click at [217, 80] on button "Play" at bounding box center [210, 83] width 184 height 17
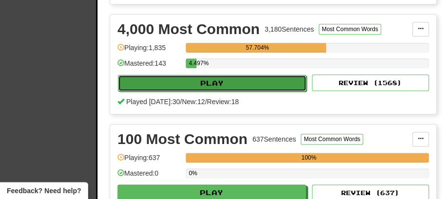
select select "**"
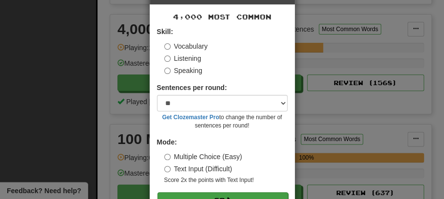
scroll to position [66, 0]
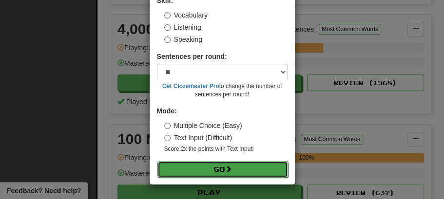
click at [223, 166] on button "Go" at bounding box center [222, 169] width 131 height 17
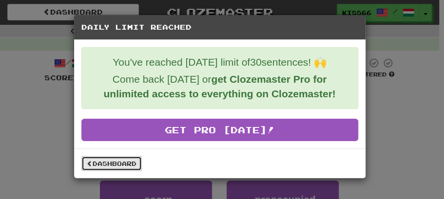
click at [123, 160] on link "Dashboard" at bounding box center [111, 163] width 60 height 15
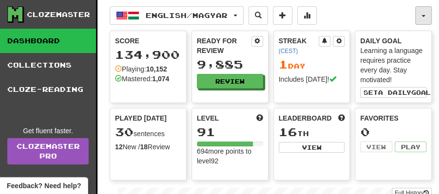
click at [428, 18] on button "button" at bounding box center [423, 15] width 17 height 19
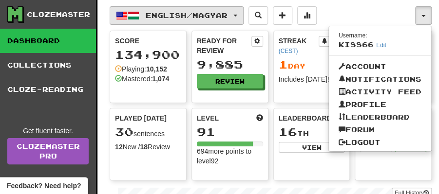
click at [237, 15] on span "button" at bounding box center [235, 16] width 4 height 2
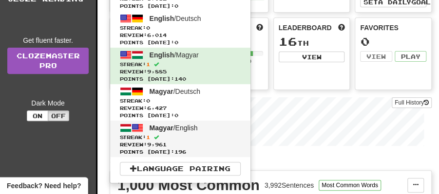
scroll to position [97, 0]
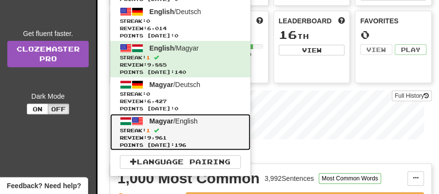
click at [159, 120] on span "Magyar" at bounding box center [162, 121] width 24 height 8
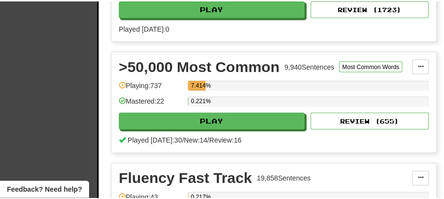
scroll to position [779, 0]
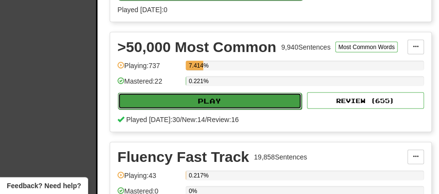
click at [210, 95] on button "Play" at bounding box center [210, 101] width 184 height 17
select select "**"
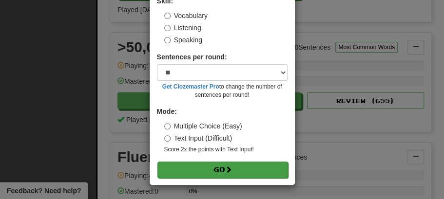
scroll to position [66, 0]
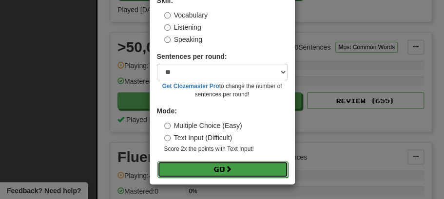
click at [223, 170] on button "Go" at bounding box center [222, 169] width 131 height 17
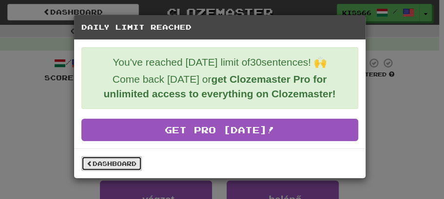
click at [122, 159] on link "Dashboard" at bounding box center [111, 163] width 60 height 15
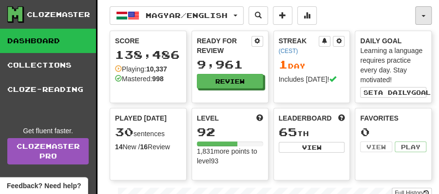
click at [427, 15] on button "button" at bounding box center [423, 15] width 17 height 19
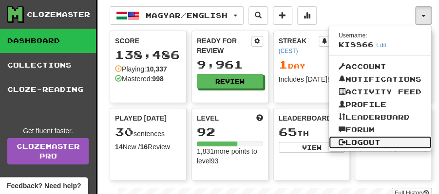
click at [369, 139] on link "Logout" at bounding box center [380, 142] width 102 height 13
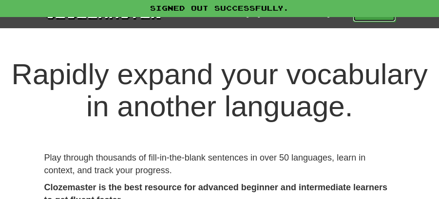
click at [364, 17] on link "Play" at bounding box center [374, 13] width 43 height 17
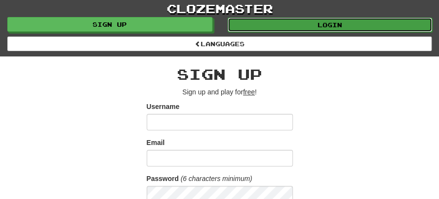
click at [317, 19] on link "Login" at bounding box center [329, 25] width 205 height 15
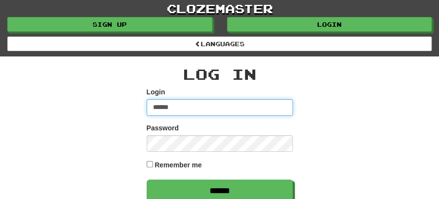
type input "********"
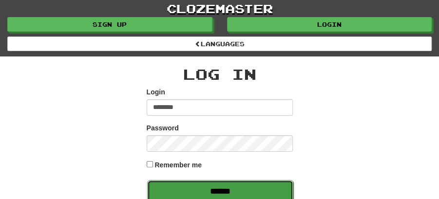
click at [219, 192] on input "******" at bounding box center [220, 191] width 146 height 22
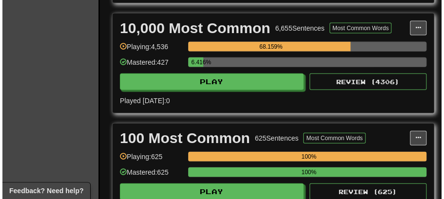
scroll to position [747, 0]
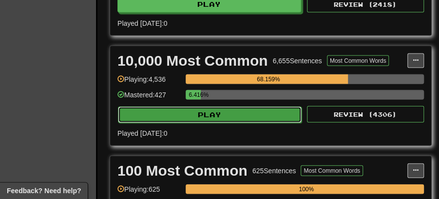
click at [211, 107] on button "Play" at bounding box center [210, 115] width 184 height 17
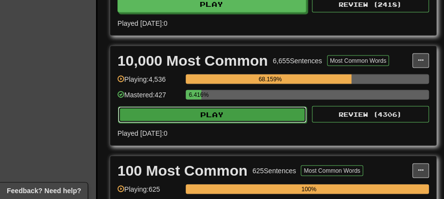
select select "**"
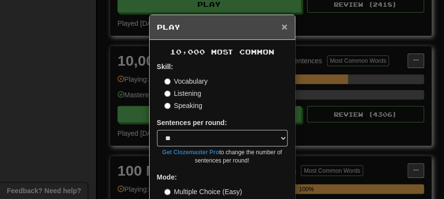
click at [284, 26] on span "×" at bounding box center [284, 26] width 6 height 11
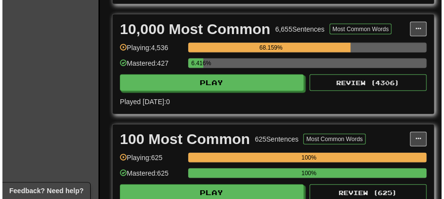
scroll to position [779, 0]
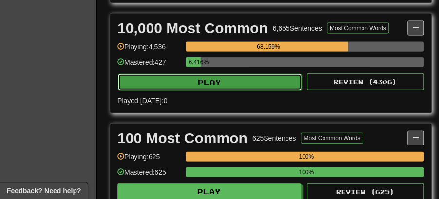
click at [240, 76] on button "Play" at bounding box center [210, 82] width 184 height 17
select select "**"
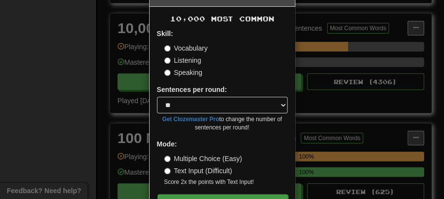
scroll to position [65, 0]
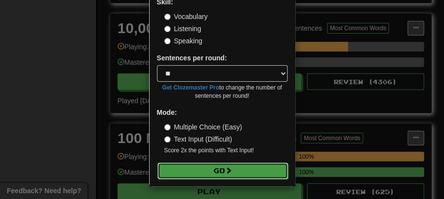
click at [234, 170] on button "Go" at bounding box center [222, 171] width 131 height 17
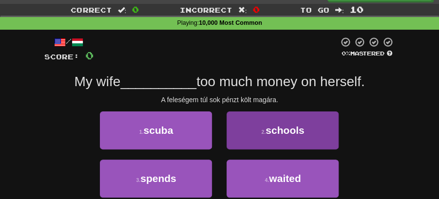
scroll to position [32, 0]
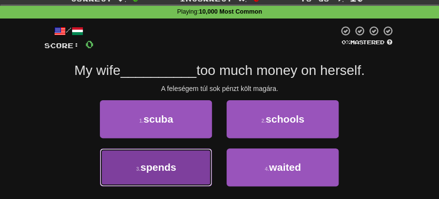
drag, startPoint x: 175, startPoint y: 168, endPoint x: 226, endPoint y: 150, distance: 53.8
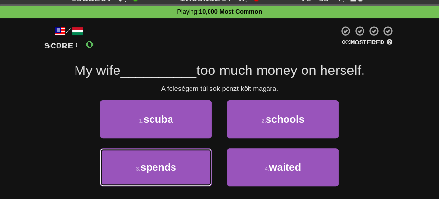
click at [177, 168] on button "3 . spends" at bounding box center [156, 168] width 112 height 38
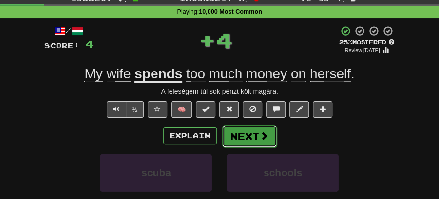
click at [243, 131] on button "Next" at bounding box center [249, 136] width 55 height 22
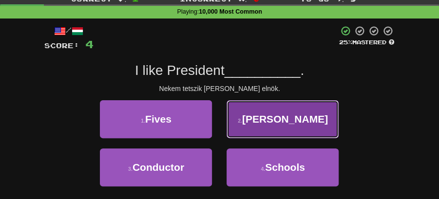
click at [287, 124] on span "Obama" at bounding box center [285, 118] width 86 height 11
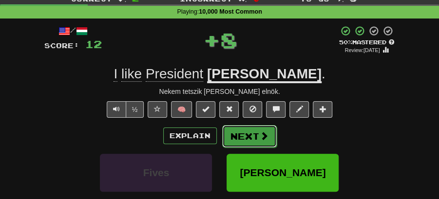
click at [242, 134] on button "Next" at bounding box center [249, 136] width 55 height 22
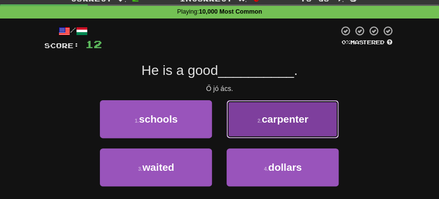
drag, startPoint x: 272, startPoint y: 123, endPoint x: 265, endPoint y: 123, distance: 6.8
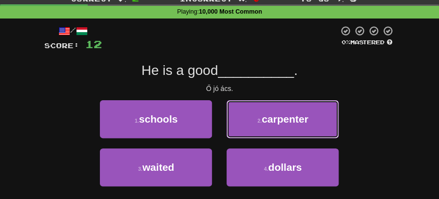
click at [271, 122] on span "carpenter" at bounding box center [285, 118] width 47 height 11
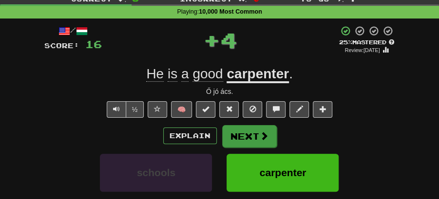
click at [242, 129] on button "Next" at bounding box center [249, 136] width 55 height 22
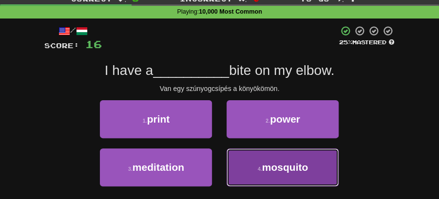
click at [270, 166] on span "mosquito" at bounding box center [285, 167] width 46 height 11
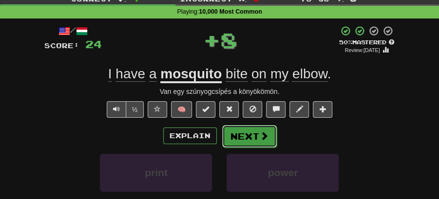
click at [251, 136] on button "Next" at bounding box center [249, 136] width 55 height 22
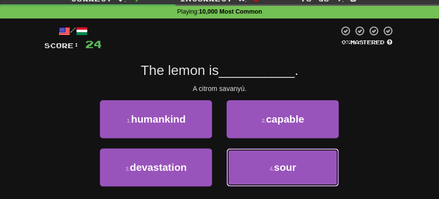
drag, startPoint x: 278, startPoint y: 163, endPoint x: 275, endPoint y: 150, distance: 13.0
click at [278, 158] on button "4 . sour" at bounding box center [283, 168] width 112 height 38
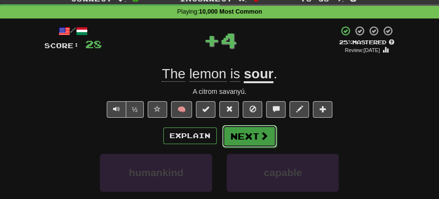
click at [254, 132] on button "Next" at bounding box center [249, 136] width 55 height 22
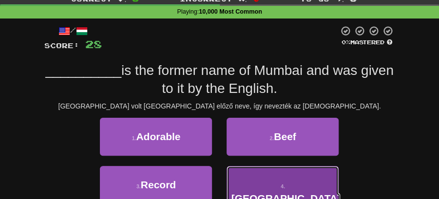
click at [283, 193] on span "Bombay" at bounding box center [285, 198] width 109 height 11
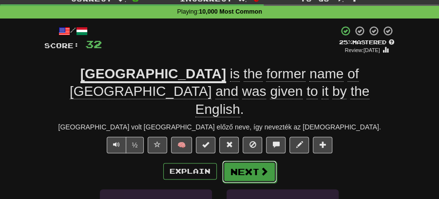
click at [239, 161] on button "Next" at bounding box center [249, 172] width 55 height 22
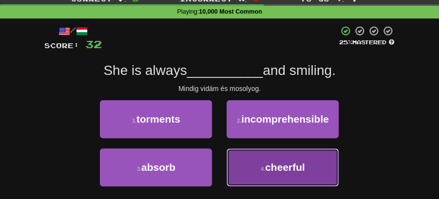
click at [278, 163] on span "cheerful" at bounding box center [285, 167] width 40 height 11
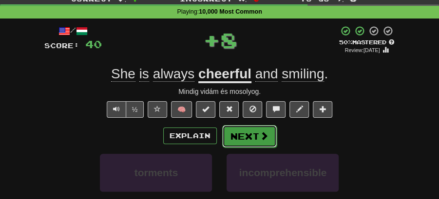
click at [246, 132] on button "Next" at bounding box center [249, 136] width 55 height 22
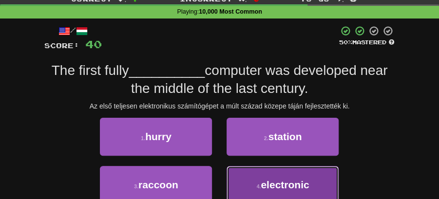
click at [271, 179] on span "electronic" at bounding box center [285, 184] width 48 height 11
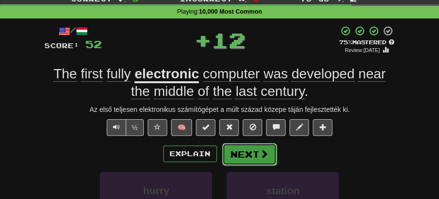
click at [243, 152] on button "Next" at bounding box center [249, 154] width 55 height 22
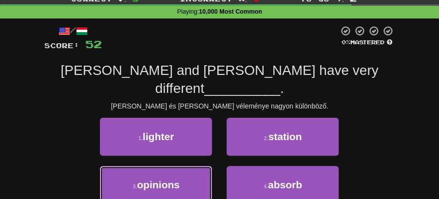
drag, startPoint x: 157, startPoint y: 166, endPoint x: 218, endPoint y: 147, distance: 64.2
click at [170, 179] on span "opinions" at bounding box center [158, 184] width 43 height 11
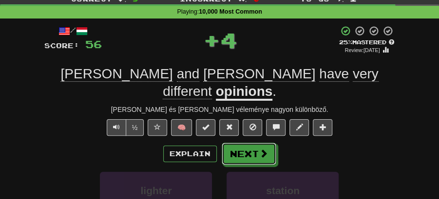
click at [241, 143] on button "Next" at bounding box center [249, 154] width 55 height 22
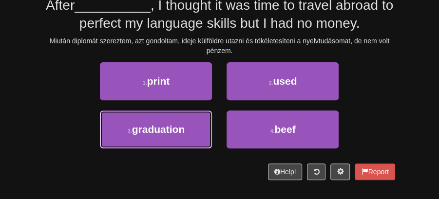
drag, startPoint x: 163, startPoint y: 123, endPoint x: 211, endPoint y: 109, distance: 50.7
click at [164, 123] on button "3 . graduation" at bounding box center [156, 130] width 112 height 38
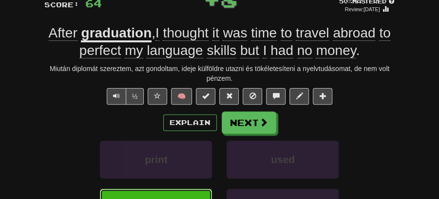
scroll to position [36, 0]
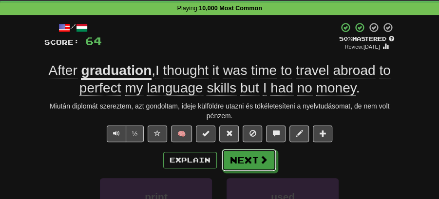
drag, startPoint x: 248, startPoint y: 155, endPoint x: 252, endPoint y: 141, distance: 14.1
click at [250, 154] on button "Next" at bounding box center [249, 160] width 55 height 22
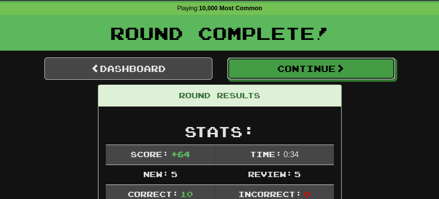
click at [291, 68] on button "Continue" at bounding box center [311, 68] width 168 height 22
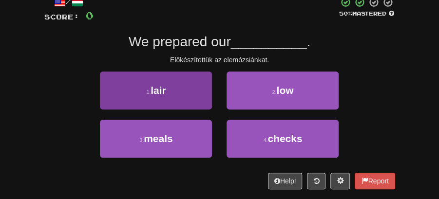
scroll to position [100, 0]
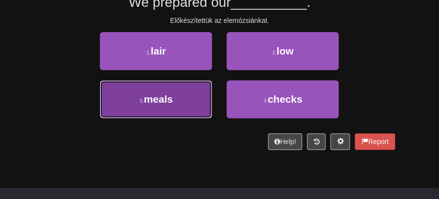
drag, startPoint x: 182, startPoint y: 97, endPoint x: 190, endPoint y: 96, distance: 8.4
click at [190, 96] on button "3 . meals" at bounding box center [156, 99] width 112 height 38
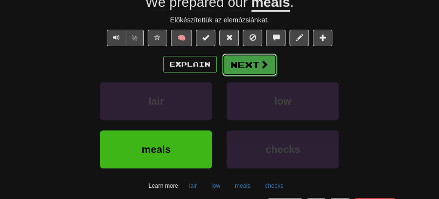
click at [245, 64] on button "Next" at bounding box center [249, 65] width 55 height 22
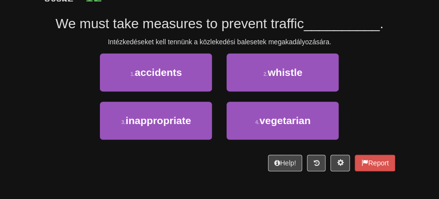
scroll to position [68, 0]
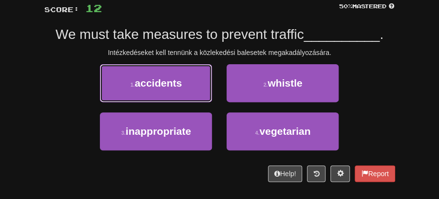
click at [201, 88] on button "1 . accidents" at bounding box center [156, 83] width 112 height 38
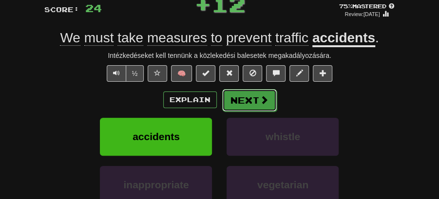
click at [247, 89] on button "Next" at bounding box center [249, 100] width 55 height 22
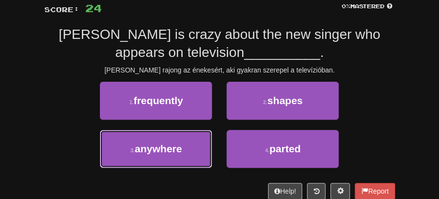
drag, startPoint x: 187, startPoint y: 151, endPoint x: 213, endPoint y: 134, distance: 30.8
click at [205, 142] on button "3 . anywhere" at bounding box center [156, 149] width 112 height 38
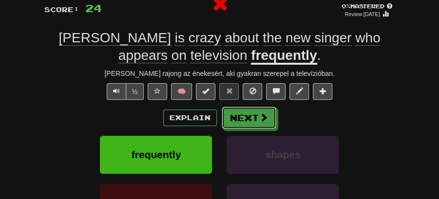
click at [244, 111] on button "Next" at bounding box center [249, 118] width 55 height 22
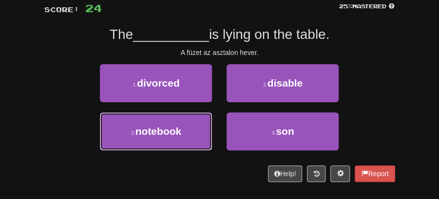
drag, startPoint x: 176, startPoint y: 138, endPoint x: 226, endPoint y: 114, distance: 55.3
click at [181, 135] on button "3 . notebook" at bounding box center [156, 132] width 112 height 38
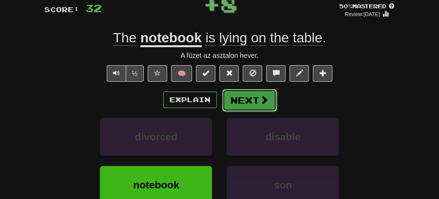
click at [244, 98] on button "Next" at bounding box center [249, 100] width 55 height 22
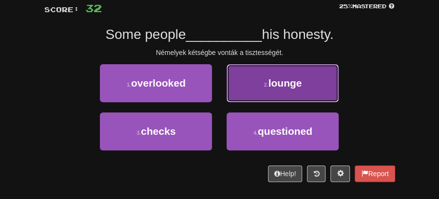
click at [271, 89] on button "2 . lounge" at bounding box center [283, 83] width 112 height 38
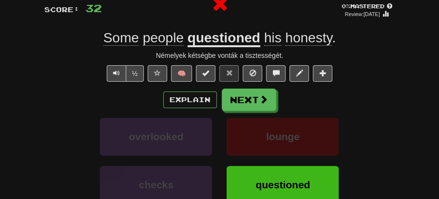
click at [256, 104] on button "Next" at bounding box center [249, 100] width 55 height 22
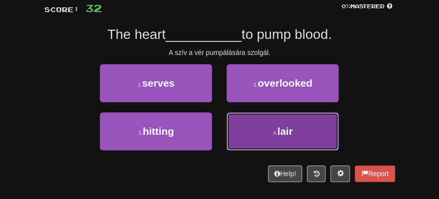
click at [305, 131] on button "4 . lair" at bounding box center [283, 132] width 112 height 38
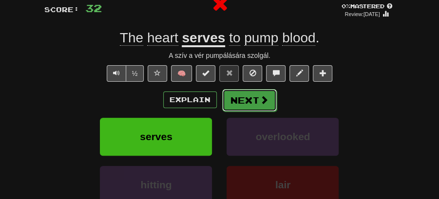
click at [226, 94] on button "Next" at bounding box center [249, 100] width 55 height 22
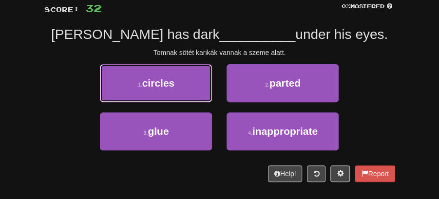
drag, startPoint x: 179, startPoint y: 81, endPoint x: 210, endPoint y: 88, distance: 32.4
click at [194, 86] on button "1 . circles" at bounding box center [156, 83] width 112 height 38
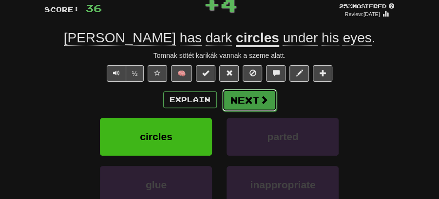
click at [255, 94] on button "Next" at bounding box center [249, 100] width 55 height 22
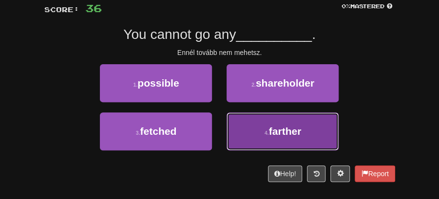
click at [293, 126] on span "farther" at bounding box center [285, 131] width 33 height 11
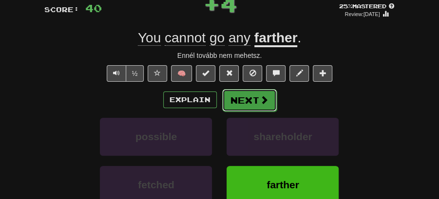
click at [256, 98] on button "Next" at bounding box center [249, 100] width 55 height 22
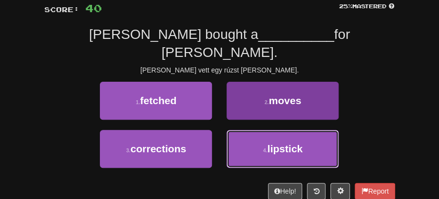
drag, startPoint x: 270, startPoint y: 134, endPoint x: 271, endPoint y: 125, distance: 9.4
click at [271, 143] on span "lipstick" at bounding box center [284, 148] width 35 height 11
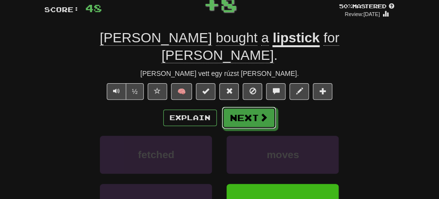
click at [251, 107] on button "Next" at bounding box center [249, 118] width 55 height 22
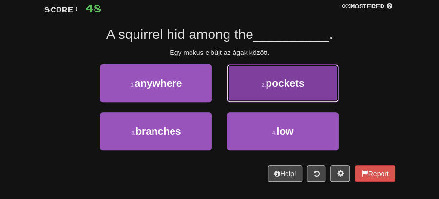
click at [265, 88] on button "2 . pockets" at bounding box center [283, 83] width 112 height 38
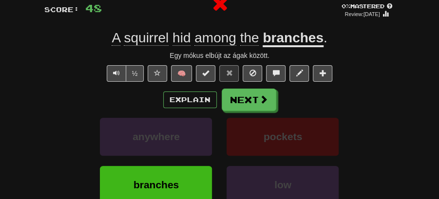
click at [247, 93] on button "Next" at bounding box center [249, 100] width 55 height 22
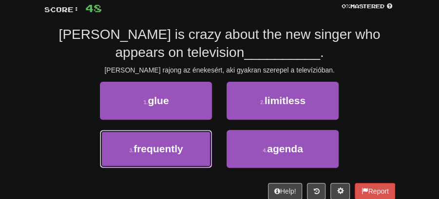
drag, startPoint x: 178, startPoint y: 150, endPoint x: 224, endPoint y: 131, distance: 49.6
click at [179, 150] on span "frequently" at bounding box center [158, 148] width 50 height 11
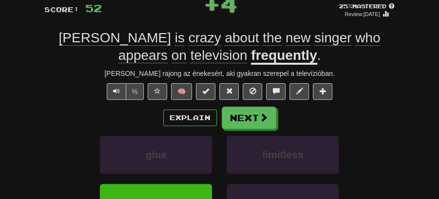
click at [230, 124] on button "Next" at bounding box center [249, 118] width 55 height 22
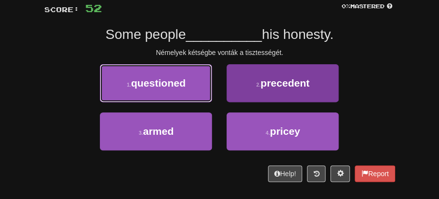
drag, startPoint x: 186, startPoint y: 90, endPoint x: 271, endPoint y: 99, distance: 85.3
click at [212, 94] on div "1 . questioned" at bounding box center [156, 88] width 127 height 48
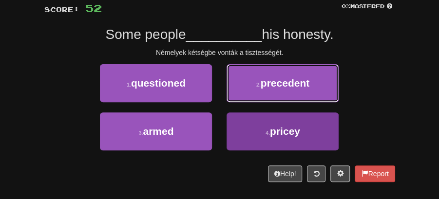
drag, startPoint x: 271, startPoint y: 99, endPoint x: 288, endPoint y: 122, distance: 28.2
click at [278, 122] on div "1 . questioned 2 . precedent 3 . armed 4 . pricey" at bounding box center [219, 112] width 365 height 96
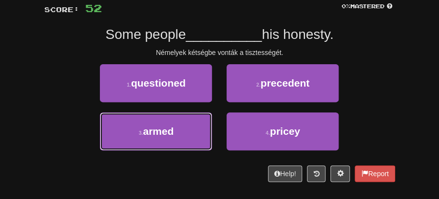
drag, startPoint x: 177, startPoint y: 125, endPoint x: 203, endPoint y: 114, distance: 28.0
click at [190, 120] on button "3 . armed" at bounding box center [156, 132] width 112 height 38
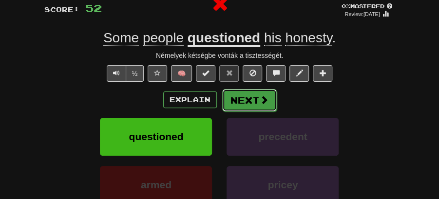
click at [239, 95] on button "Next" at bounding box center [249, 100] width 55 height 22
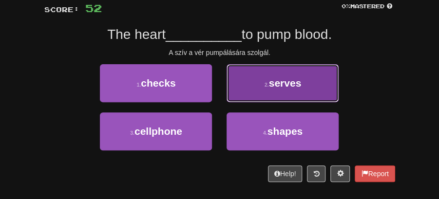
click at [284, 88] on span "serves" at bounding box center [285, 82] width 33 height 11
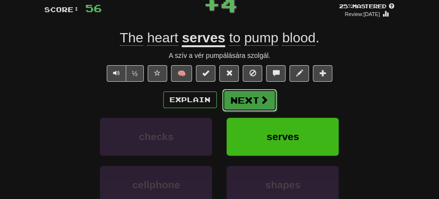
click at [242, 97] on button "Next" at bounding box center [249, 100] width 55 height 22
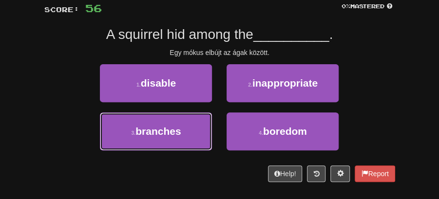
drag, startPoint x: 182, startPoint y: 132, endPoint x: 221, endPoint y: 112, distance: 43.6
click at [191, 128] on button "3 . branches" at bounding box center [156, 132] width 112 height 38
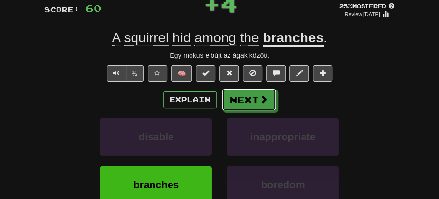
click at [233, 99] on button "Next" at bounding box center [249, 100] width 55 height 22
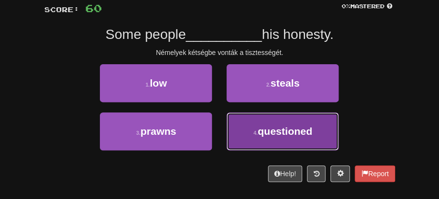
click at [290, 133] on span "questioned" at bounding box center [285, 131] width 55 height 11
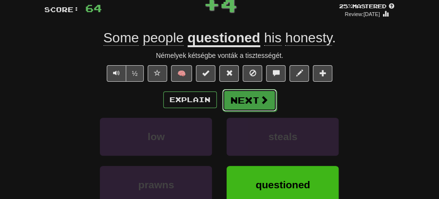
click at [260, 98] on span at bounding box center [264, 99] width 9 height 9
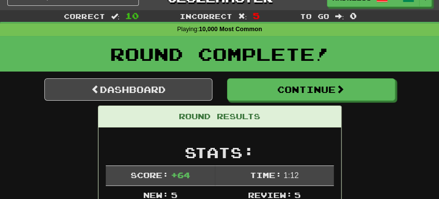
scroll to position [14, 0]
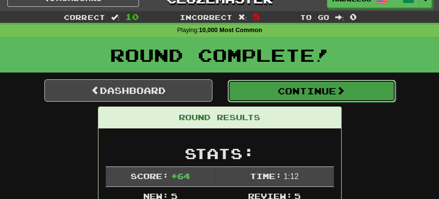
click at [281, 86] on button "Continue" at bounding box center [311, 91] width 168 height 22
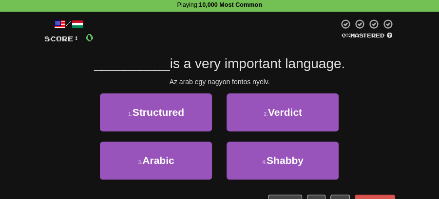
scroll to position [78, 0]
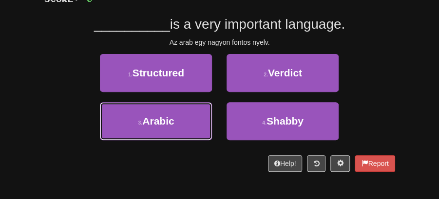
drag, startPoint x: 173, startPoint y: 117, endPoint x: 208, endPoint y: 102, distance: 37.3
click at [175, 117] on button "3 . Arabic" at bounding box center [156, 121] width 112 height 38
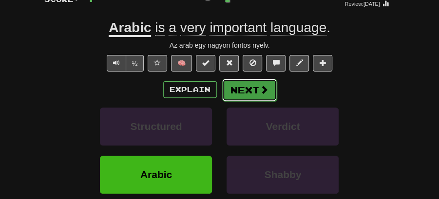
click at [241, 81] on button "Next" at bounding box center [249, 90] width 55 height 22
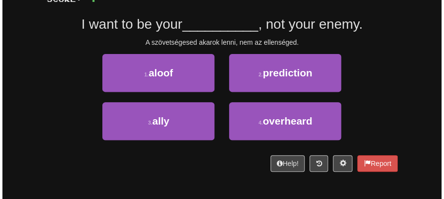
scroll to position [46, 0]
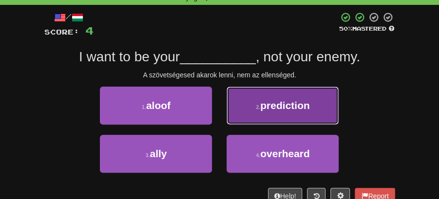
click at [284, 110] on span "prediction" at bounding box center [285, 105] width 50 height 11
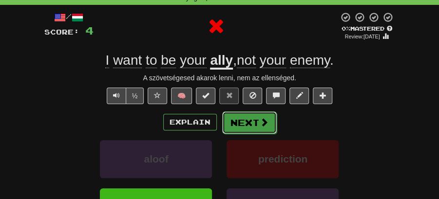
click at [251, 115] on button "Next" at bounding box center [249, 123] width 55 height 22
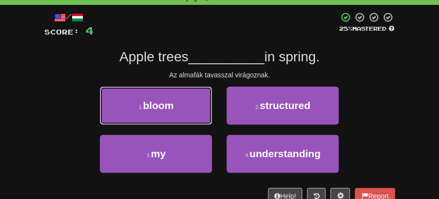
drag, startPoint x: 179, startPoint y: 108, endPoint x: 191, endPoint y: 108, distance: 12.2
click at [180, 108] on button "1 . bloom" at bounding box center [156, 106] width 112 height 38
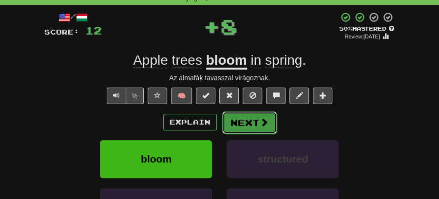
click at [241, 119] on button "Next" at bounding box center [249, 123] width 55 height 22
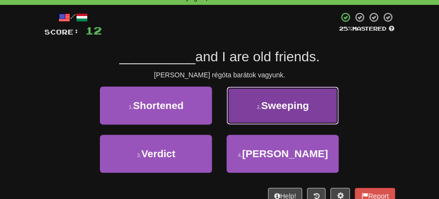
click at [263, 115] on button "2 . Sweeping" at bounding box center [283, 106] width 112 height 38
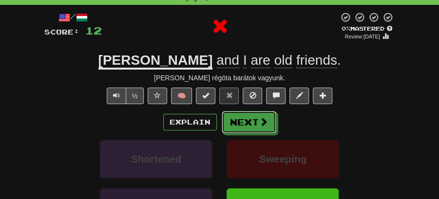
drag, startPoint x: 256, startPoint y: 118, endPoint x: 166, endPoint y: 45, distance: 115.3
click at [255, 118] on button "Next" at bounding box center [249, 122] width 55 height 22
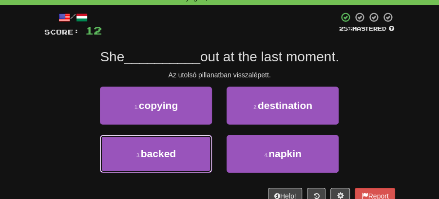
drag, startPoint x: 192, startPoint y: 144, endPoint x: 222, endPoint y: 133, distance: 31.6
click at [202, 142] on button "3 . backed" at bounding box center [156, 154] width 112 height 38
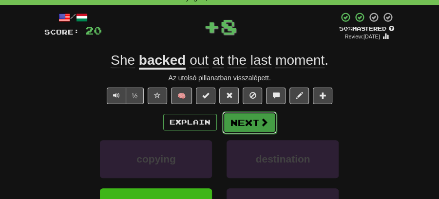
click at [252, 117] on button "Next" at bounding box center [249, 123] width 55 height 22
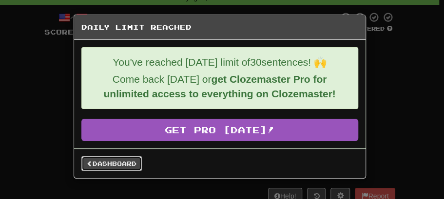
click at [107, 164] on link "Dashboard" at bounding box center [111, 163] width 60 height 15
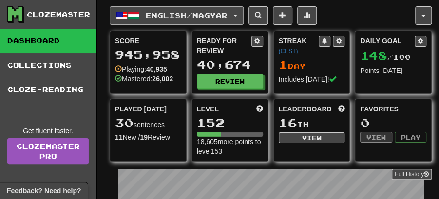
click at [244, 15] on button "English / Magyar" at bounding box center [177, 15] width 134 height 19
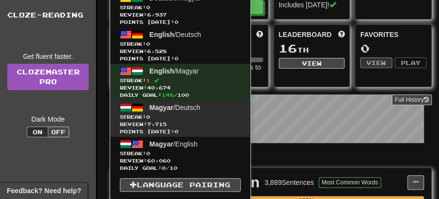
scroll to position [97, 0]
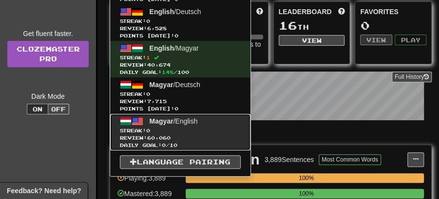
click at [173, 119] on span "Magyar / English" at bounding box center [174, 121] width 48 height 8
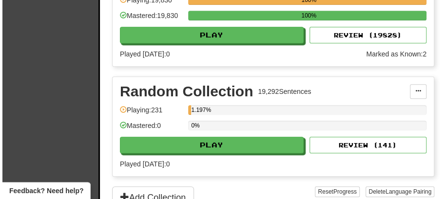
scroll to position [1559, 0]
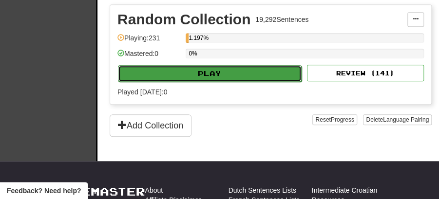
click at [208, 65] on button "Play" at bounding box center [210, 73] width 184 height 17
select select "**"
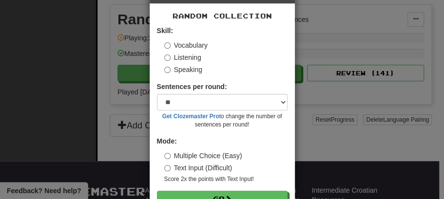
scroll to position [66, 0]
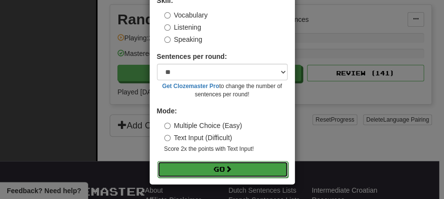
click at [213, 165] on button "Go" at bounding box center [222, 169] width 131 height 17
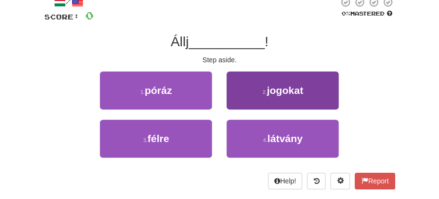
scroll to position [65, 0]
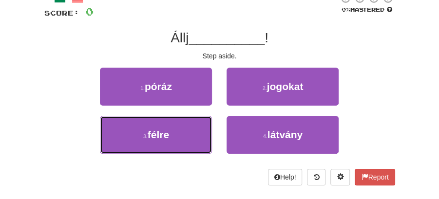
drag, startPoint x: 171, startPoint y: 135, endPoint x: 205, endPoint y: 115, distance: 38.7
click at [180, 130] on button "3 . félre" at bounding box center [156, 135] width 112 height 38
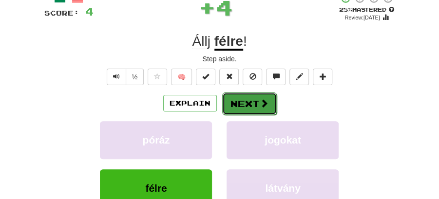
click at [237, 96] on button "Next" at bounding box center [249, 104] width 55 height 22
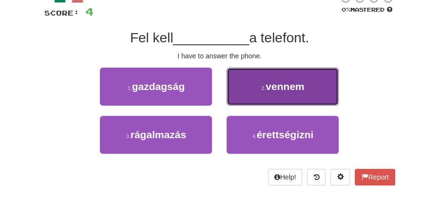
click at [293, 89] on span "vennem" at bounding box center [284, 86] width 38 height 11
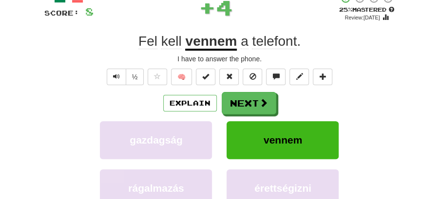
click at [261, 96] on button "Next" at bounding box center [249, 103] width 55 height 22
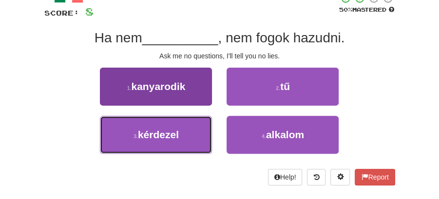
drag, startPoint x: 158, startPoint y: 139, endPoint x: 187, endPoint y: 128, distance: 30.4
click at [164, 137] on span "kérdezel" at bounding box center [158, 134] width 41 height 11
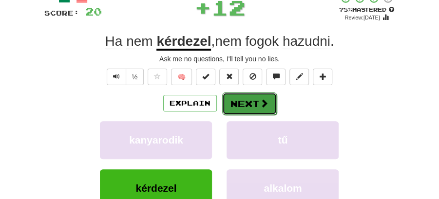
click at [268, 94] on button "Next" at bounding box center [249, 104] width 55 height 22
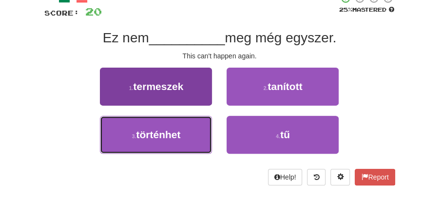
drag, startPoint x: 168, startPoint y: 140, endPoint x: 193, endPoint y: 127, distance: 28.3
click at [177, 133] on span "történhet" at bounding box center [158, 134] width 44 height 11
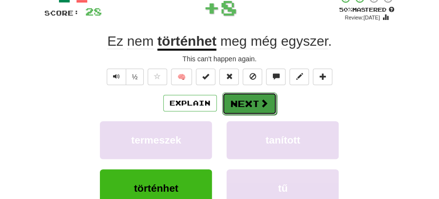
click at [249, 99] on button "Next" at bounding box center [249, 104] width 55 height 22
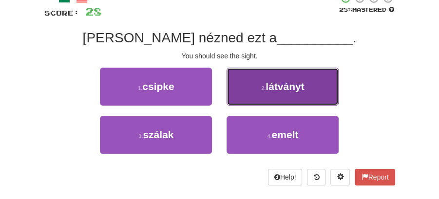
drag, startPoint x: 303, startPoint y: 80, endPoint x: 273, endPoint y: 90, distance: 31.7
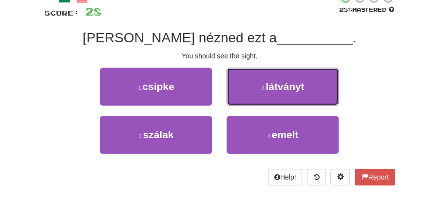
click at [301, 81] on span "látványt" at bounding box center [284, 86] width 38 height 11
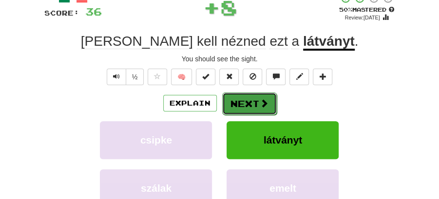
click at [224, 97] on button "Next" at bounding box center [249, 104] width 55 height 22
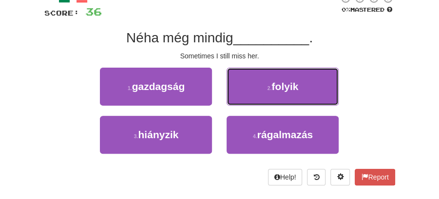
click at [265, 88] on button "2 . folyik" at bounding box center [283, 87] width 112 height 38
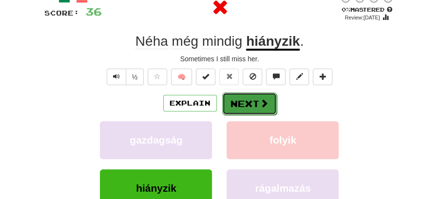
click at [222, 98] on button "Next" at bounding box center [249, 104] width 55 height 22
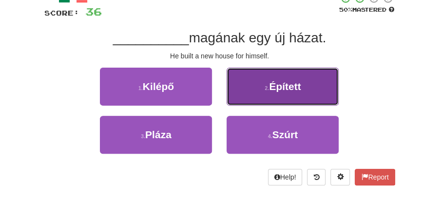
click at [268, 87] on small "2 ." at bounding box center [267, 88] width 4 height 6
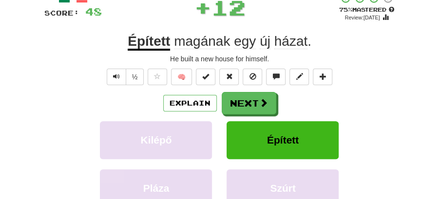
click at [240, 97] on button "Next" at bounding box center [249, 103] width 55 height 22
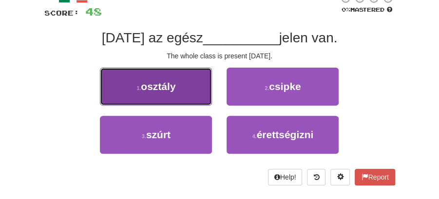
drag, startPoint x: 174, startPoint y: 84, endPoint x: 194, endPoint y: 89, distance: 20.7
click at [194, 89] on button "1 . osztály" at bounding box center [156, 87] width 112 height 38
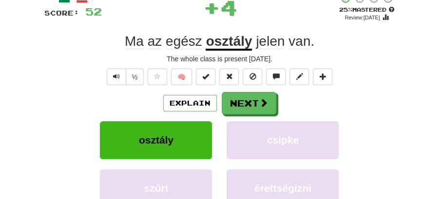
click at [259, 103] on span at bounding box center [263, 102] width 9 height 9
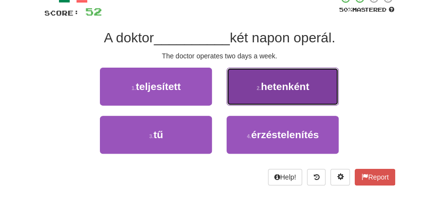
click at [280, 87] on span "hetenként" at bounding box center [285, 86] width 48 height 11
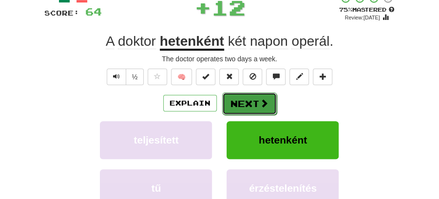
click at [261, 96] on button "Next" at bounding box center [249, 104] width 55 height 22
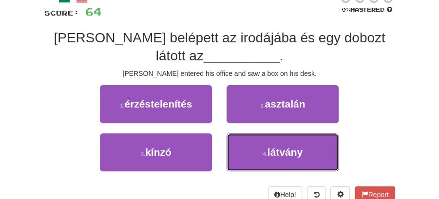
drag, startPoint x: 268, startPoint y: 153, endPoint x: 258, endPoint y: 134, distance: 20.9
click at [266, 149] on button "4 . látvány" at bounding box center [283, 152] width 112 height 38
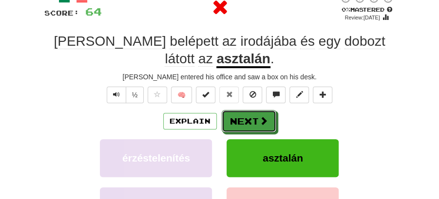
click at [236, 114] on button "Next" at bounding box center [249, 121] width 55 height 22
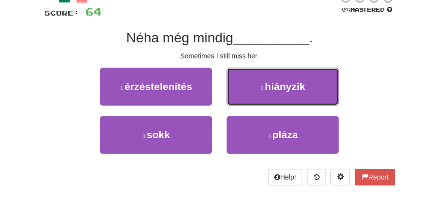
click at [278, 88] on span "hiányzik" at bounding box center [285, 86] width 40 height 11
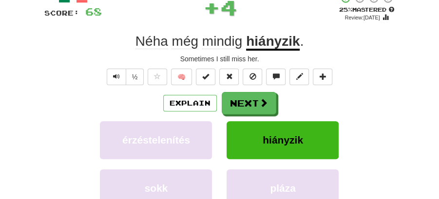
click at [249, 99] on button "Next" at bounding box center [249, 103] width 55 height 22
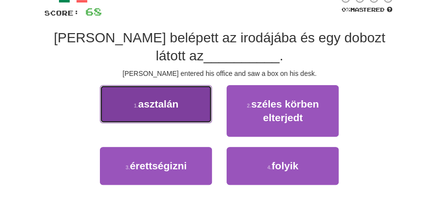
drag, startPoint x: 193, startPoint y: 112, endPoint x: 200, endPoint y: 112, distance: 7.3
click at [200, 112] on button "1 . asztalán" at bounding box center [156, 104] width 112 height 38
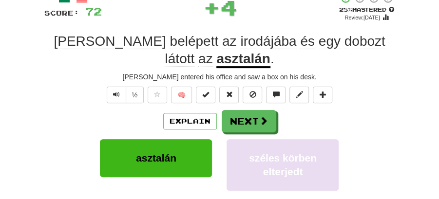
click at [279, 127] on div "Explain Next" at bounding box center [219, 121] width 351 height 22
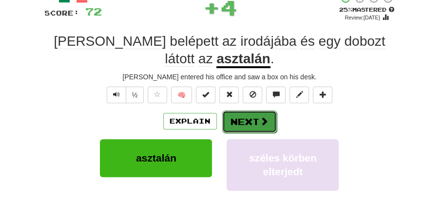
click at [251, 117] on button "Next" at bounding box center [249, 122] width 55 height 22
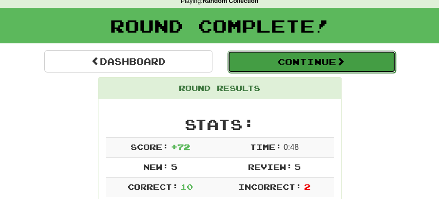
click at [287, 65] on button "Continue" at bounding box center [311, 62] width 168 height 22
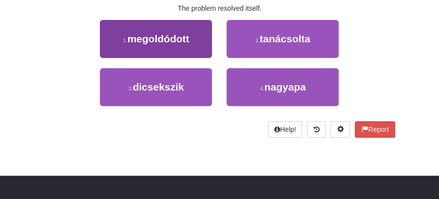
scroll to position [75, 0]
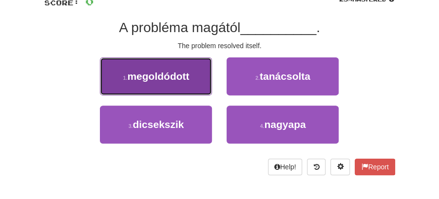
click at [187, 79] on span "megoldódott" at bounding box center [158, 76] width 62 height 11
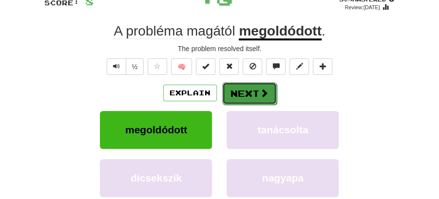
click at [249, 96] on button "Next" at bounding box center [249, 93] width 55 height 22
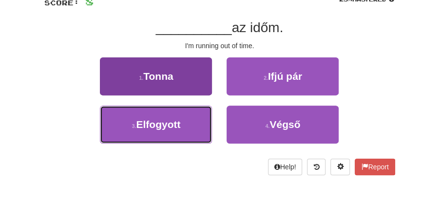
drag, startPoint x: 181, startPoint y: 129, endPoint x: 196, endPoint y: 116, distance: 19.4
click at [183, 127] on button "3 . Elfogyott" at bounding box center [156, 125] width 112 height 38
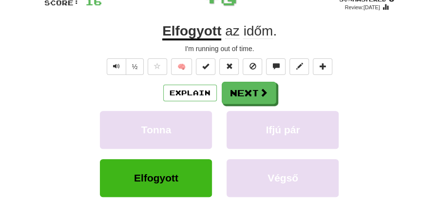
click at [236, 77] on div "/ Score: 16 + 8 50 % Mastered Review: 2025-08-25 Elfogyott az időm . I'm runnin…" at bounding box center [219, 120] width 351 height 277
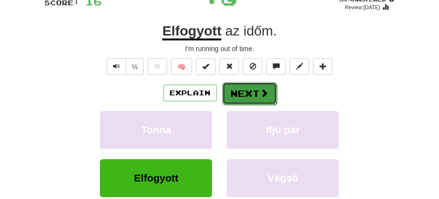
click at [233, 89] on button "Next" at bounding box center [249, 93] width 55 height 22
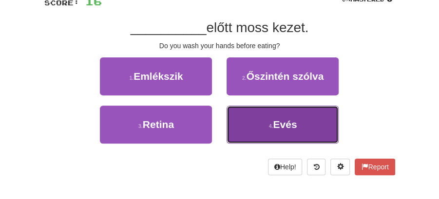
drag, startPoint x: 276, startPoint y: 131, endPoint x: 258, endPoint y: 103, distance: 33.1
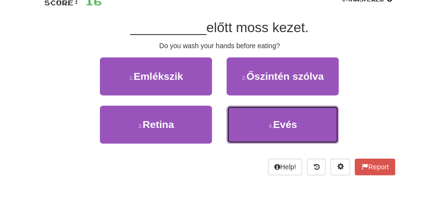
click at [276, 131] on button "4 . Evés" at bounding box center [283, 125] width 112 height 38
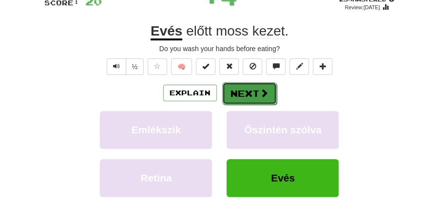
click at [250, 93] on button "Next" at bounding box center [249, 93] width 55 height 22
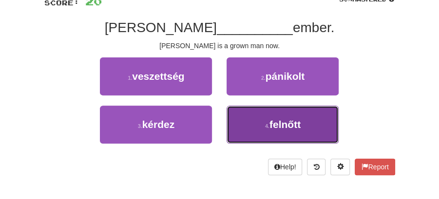
drag, startPoint x: 273, startPoint y: 132, endPoint x: 270, endPoint y: 123, distance: 9.9
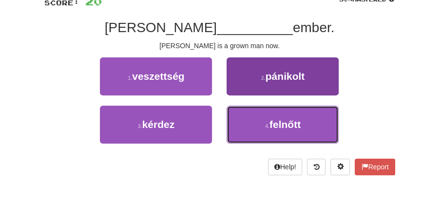
click at [273, 130] on button "4 . felnőtt" at bounding box center [283, 125] width 112 height 38
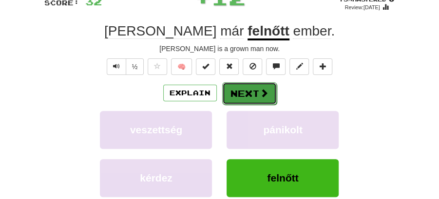
click at [250, 98] on button "Next" at bounding box center [249, 93] width 55 height 22
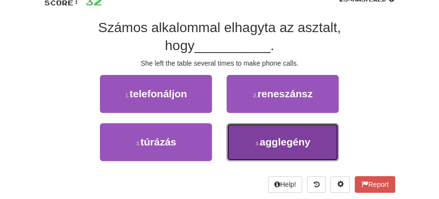
click at [271, 147] on span "agglegény" at bounding box center [285, 141] width 51 height 11
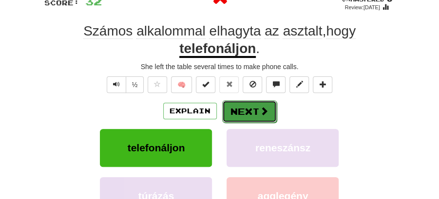
click at [257, 116] on button "Next" at bounding box center [249, 111] width 55 height 22
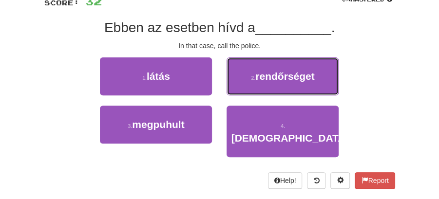
click at [249, 74] on button "2 . rendőrséget" at bounding box center [283, 76] width 112 height 38
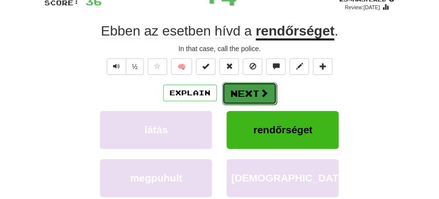
click at [247, 86] on button "Next" at bounding box center [249, 93] width 55 height 22
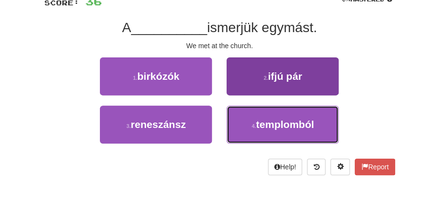
click at [269, 123] on span "templomból" at bounding box center [285, 124] width 58 height 11
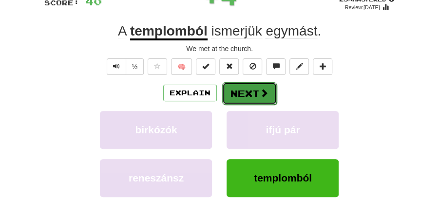
click at [249, 95] on button "Next" at bounding box center [249, 93] width 55 height 22
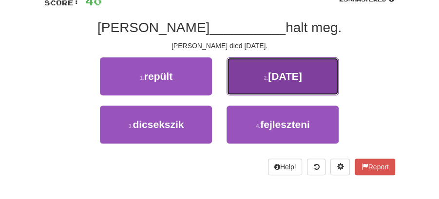
click at [284, 80] on span "hétfőn" at bounding box center [285, 76] width 34 height 11
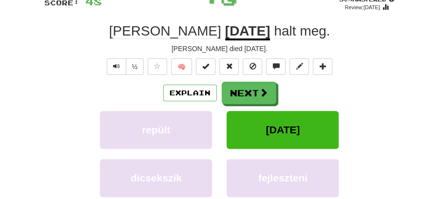
click at [256, 88] on button "Next" at bounding box center [249, 93] width 55 height 22
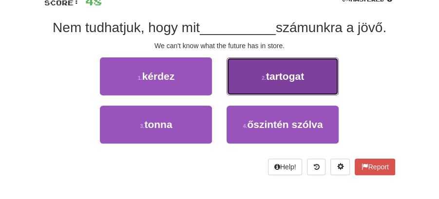
drag, startPoint x: 288, startPoint y: 80, endPoint x: 283, endPoint y: 81, distance: 5.0
click at [283, 81] on span "tartogat" at bounding box center [285, 76] width 38 height 11
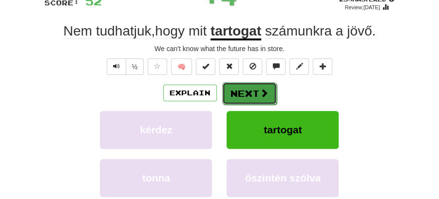
click at [232, 93] on button "Next" at bounding box center [249, 93] width 55 height 22
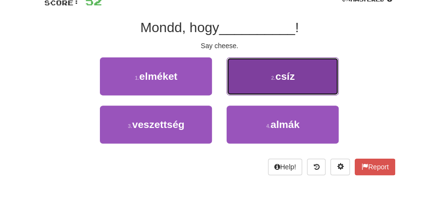
click at [275, 77] on small "2 ." at bounding box center [273, 78] width 4 height 6
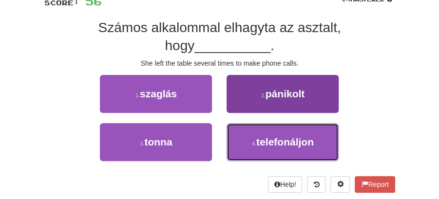
drag, startPoint x: 268, startPoint y: 143, endPoint x: 266, endPoint y: 129, distance: 14.8
click at [268, 137] on span "telefonáljon" at bounding box center [284, 141] width 57 height 11
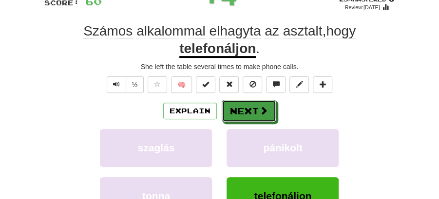
drag, startPoint x: 266, startPoint y: 129, endPoint x: 253, endPoint y: 104, distance: 27.9
click at [257, 104] on button "Next" at bounding box center [249, 111] width 55 height 22
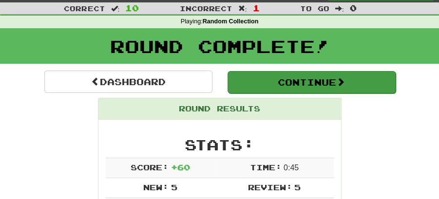
scroll to position [20, 0]
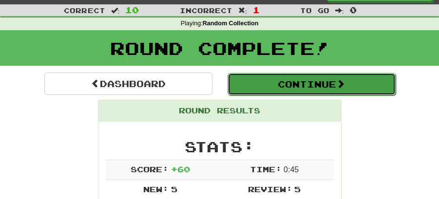
click at [241, 86] on button "Continue" at bounding box center [311, 84] width 168 height 22
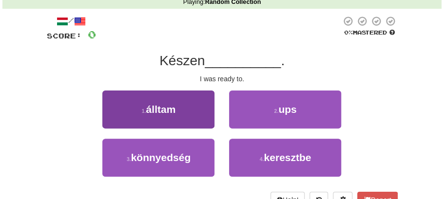
scroll to position [53, 0]
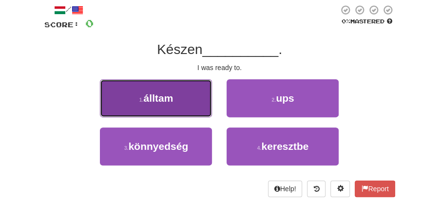
click at [188, 101] on button "1 . álltam" at bounding box center [156, 98] width 112 height 38
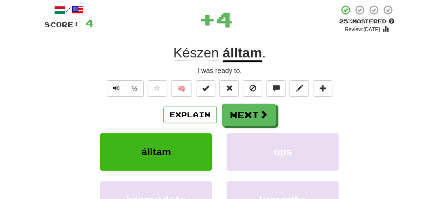
click at [253, 130] on div "Explain Next álltam ups könnyedség keresztbe Learn more: álltam ups könnyedség …" at bounding box center [219, 174] width 351 height 140
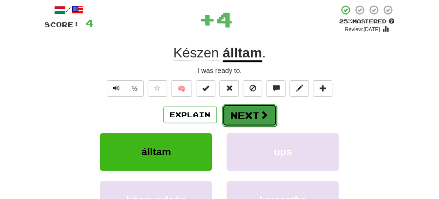
click at [253, 118] on button "Next" at bounding box center [249, 115] width 55 height 22
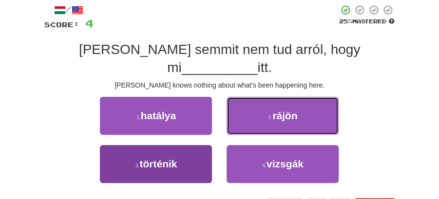
drag, startPoint x: 274, startPoint y: 95, endPoint x: 148, endPoint y: 156, distance: 140.1
click at [148, 156] on div "1 . hatálya 2 . rájön 3 . történik 4 . vizsgák" at bounding box center [219, 145] width 365 height 96
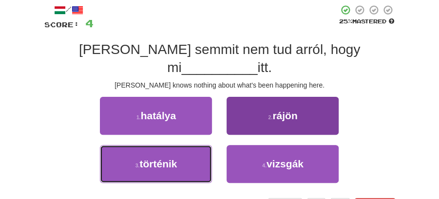
drag, startPoint x: 156, startPoint y: 156, endPoint x: 239, endPoint y: 132, distance: 86.0
click at [173, 151] on button "3 . történik" at bounding box center [156, 164] width 112 height 38
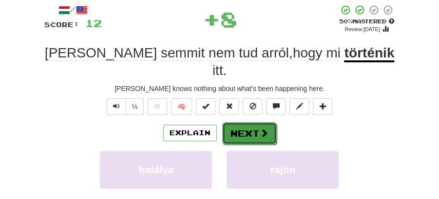
click at [257, 123] on button "Next" at bounding box center [249, 133] width 55 height 22
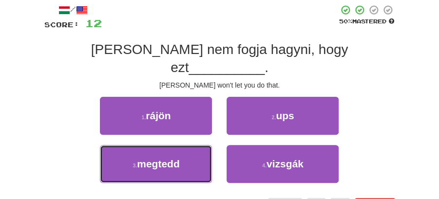
drag, startPoint x: 145, startPoint y: 146, endPoint x: 174, endPoint y: 129, distance: 33.8
click at [149, 158] on span "megtedd" at bounding box center [158, 163] width 43 height 11
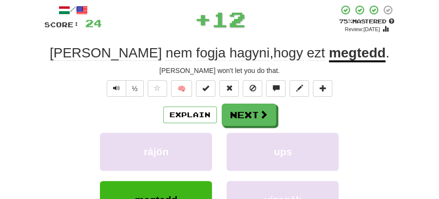
click at [218, 115] on div "Explain Next" at bounding box center [219, 115] width 351 height 22
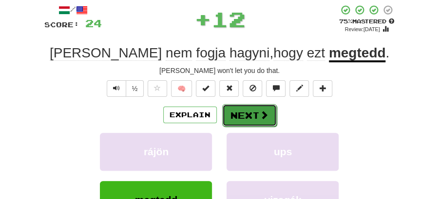
click at [242, 113] on button "Next" at bounding box center [249, 115] width 55 height 22
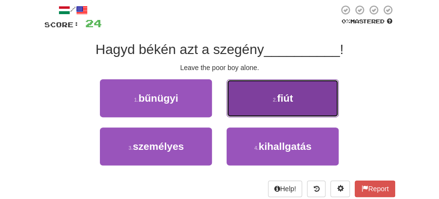
click at [263, 107] on button "2 . fiút" at bounding box center [283, 98] width 112 height 38
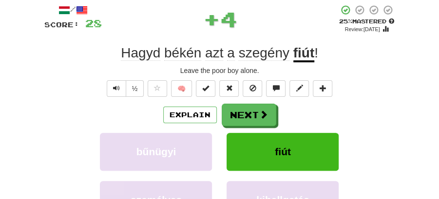
click at [256, 113] on button "Next" at bounding box center [249, 115] width 55 height 22
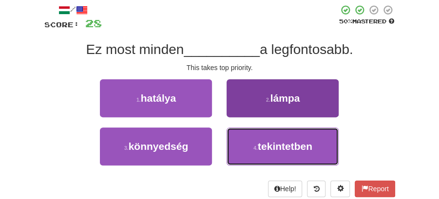
click at [269, 151] on span "tekintetben" at bounding box center [285, 146] width 55 height 11
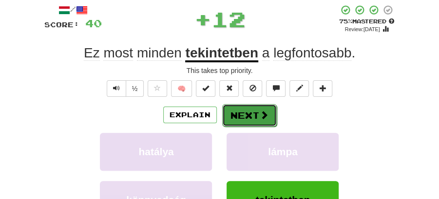
click at [251, 120] on button "Next" at bounding box center [249, 115] width 55 height 22
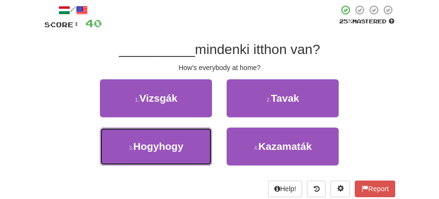
drag, startPoint x: 194, startPoint y: 154, endPoint x: 231, endPoint y: 129, distance: 45.3
click at [195, 153] on button "3 . Hogyhogy" at bounding box center [156, 147] width 112 height 38
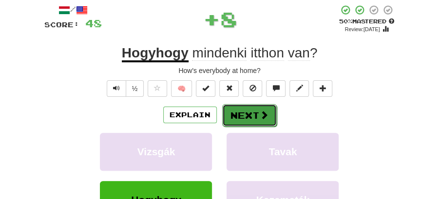
click at [249, 118] on button "Next" at bounding box center [249, 115] width 55 height 22
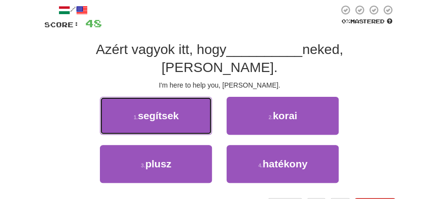
drag, startPoint x: 157, startPoint y: 98, endPoint x: 189, endPoint y: 102, distance: 31.9
click at [165, 110] on span "segítsek" at bounding box center [158, 115] width 41 height 11
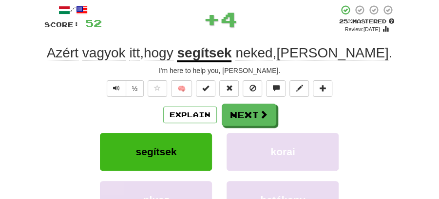
click at [246, 116] on button "Next" at bounding box center [249, 115] width 55 height 22
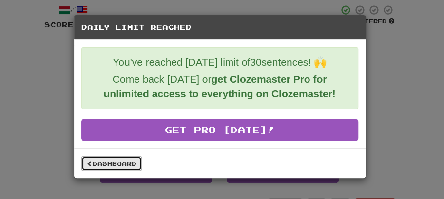
click at [127, 164] on link "Dashboard" at bounding box center [111, 163] width 60 height 15
